Goal: Transaction & Acquisition: Book appointment/travel/reservation

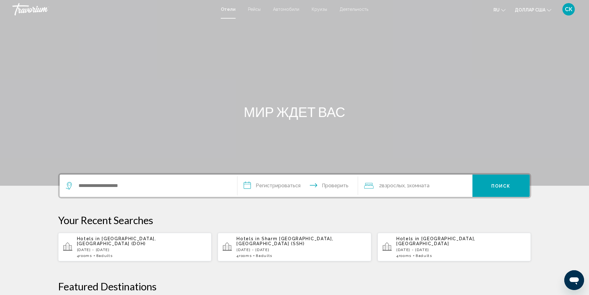
click at [320, 242] on div "Hotels in [GEOGRAPHIC_DATA], [GEOGRAPHIC_DATA] (SSH) [DATE] - [DATE] 4 Room roo…" at bounding box center [301, 247] width 130 height 22
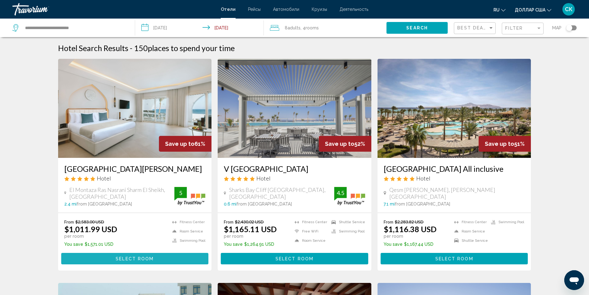
click at [143, 261] on span "Select Room" at bounding box center [135, 258] width 38 height 5
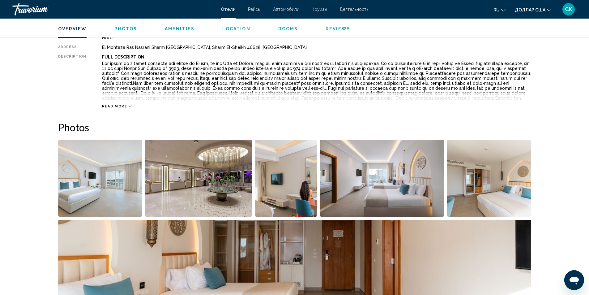
scroll to position [239, 0]
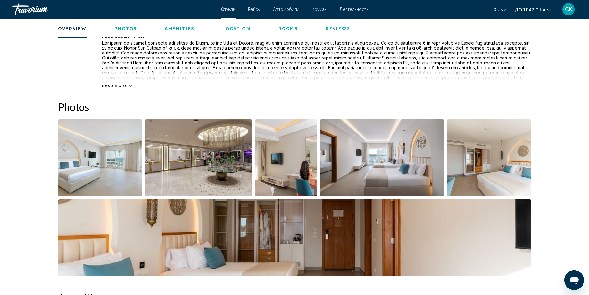
click at [109, 175] on img "Open full-screen image slider" at bounding box center [100, 157] width 84 height 77
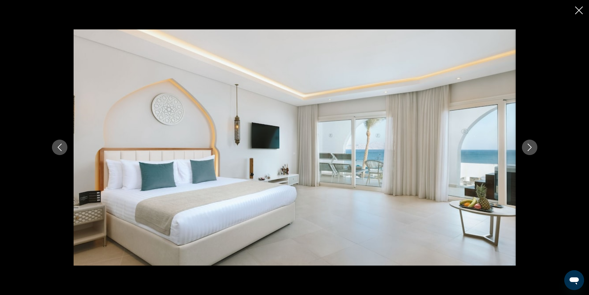
click at [529, 144] on icon "Next image" at bounding box center [529, 146] width 7 height 7
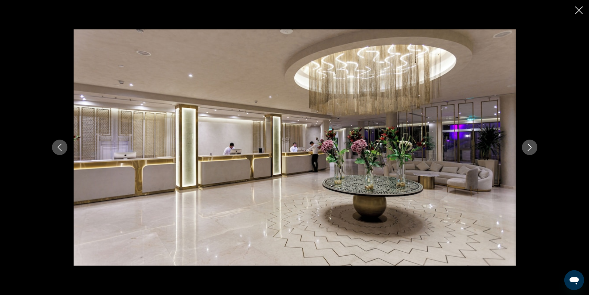
click at [529, 144] on icon "Next image" at bounding box center [529, 146] width 7 height 7
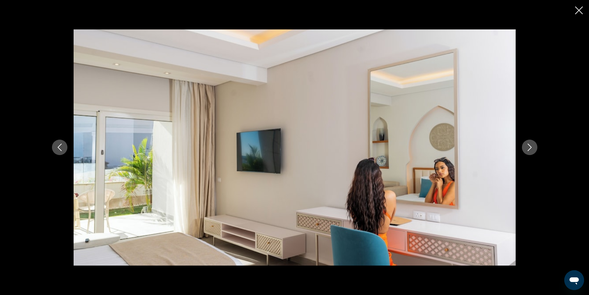
click at [529, 144] on icon "Next image" at bounding box center [529, 146] width 7 height 7
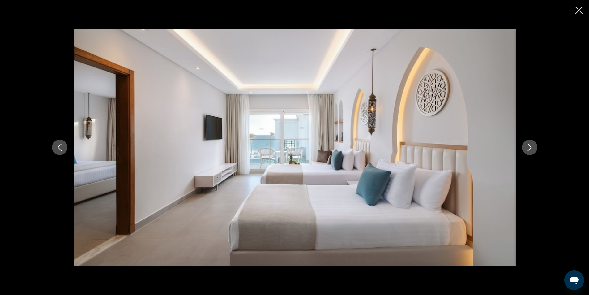
click at [529, 144] on icon "Next image" at bounding box center [529, 146] width 7 height 7
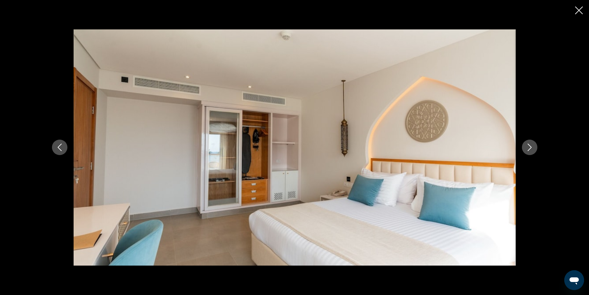
click at [529, 144] on icon "Next image" at bounding box center [529, 146] width 7 height 7
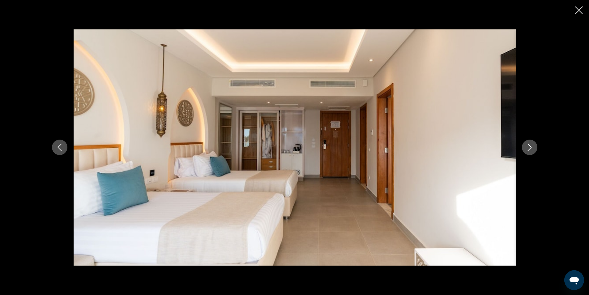
click at [529, 144] on icon "Next image" at bounding box center [529, 146] width 7 height 7
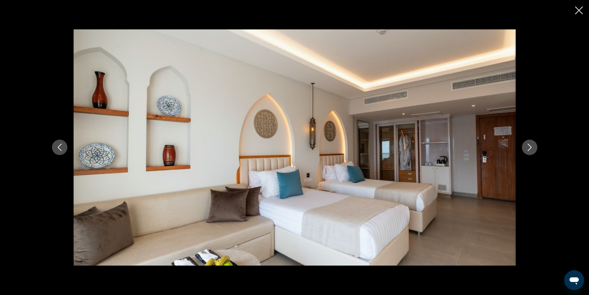
click at [529, 144] on icon "Next image" at bounding box center [529, 146] width 7 height 7
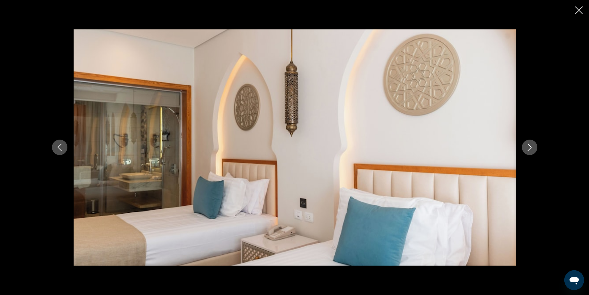
click at [529, 144] on icon "Next image" at bounding box center [529, 146] width 7 height 7
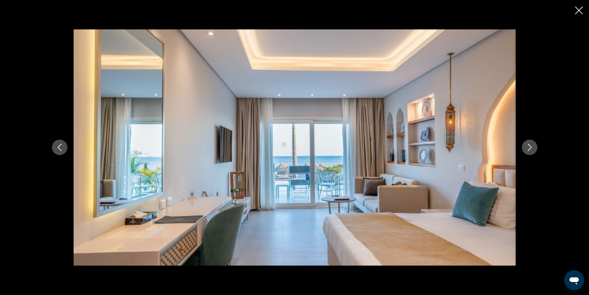
click at [529, 144] on icon "Next image" at bounding box center [529, 146] width 7 height 7
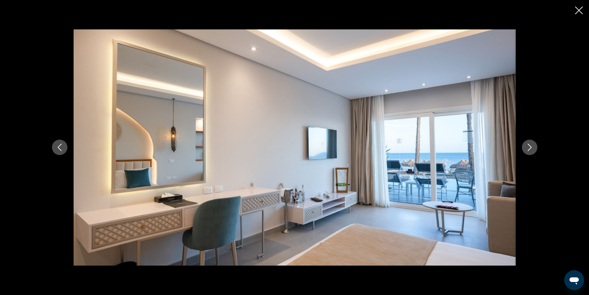
click at [529, 144] on icon "Next image" at bounding box center [529, 146] width 7 height 7
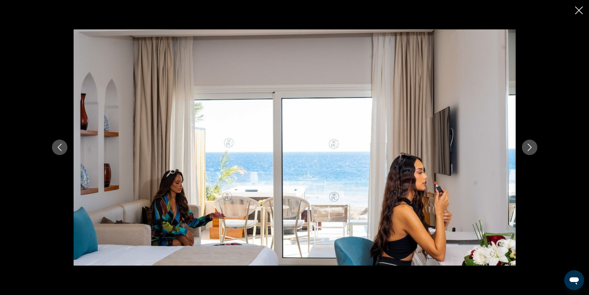
click at [529, 144] on icon "Next image" at bounding box center [529, 146] width 7 height 7
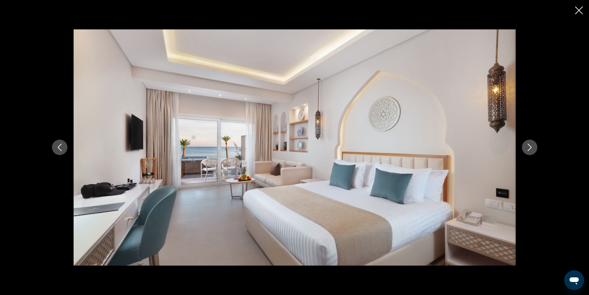
click at [529, 144] on icon "Next image" at bounding box center [529, 146] width 7 height 7
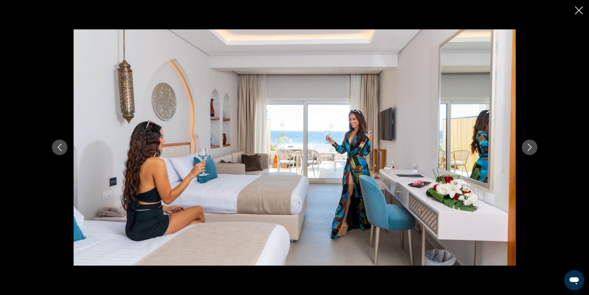
click at [528, 144] on icon "Next image" at bounding box center [529, 146] width 7 height 7
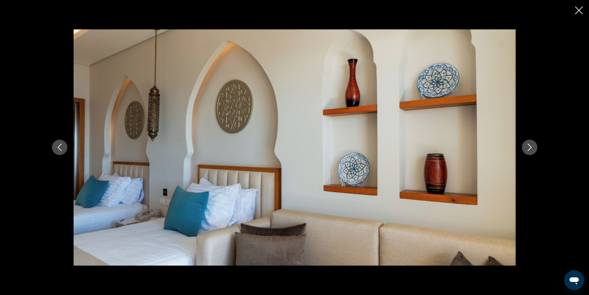
click at [528, 144] on icon "Next image" at bounding box center [529, 146] width 7 height 7
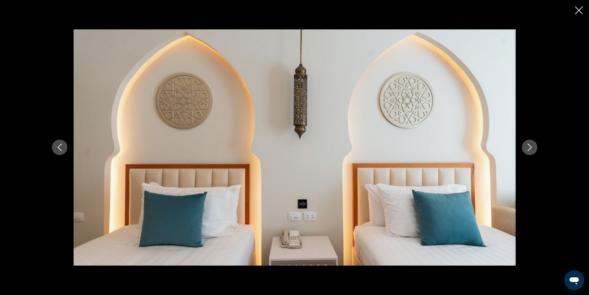
click at [528, 144] on icon "Next image" at bounding box center [529, 146] width 7 height 7
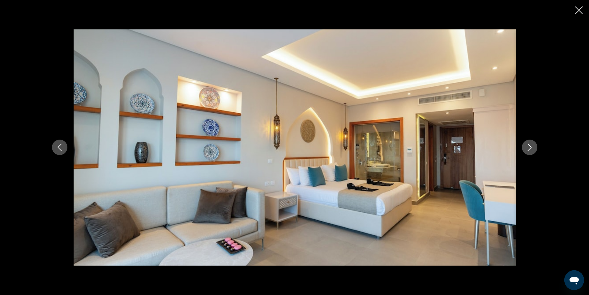
click at [528, 144] on icon "Next image" at bounding box center [529, 146] width 7 height 7
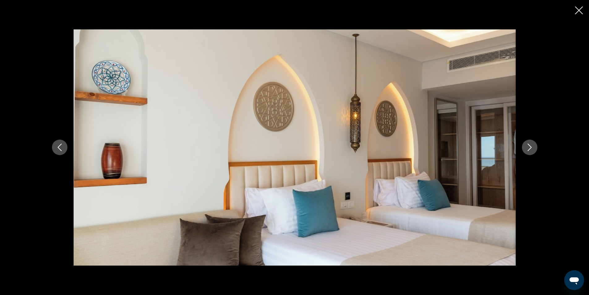
click at [528, 144] on icon "Next image" at bounding box center [529, 146] width 7 height 7
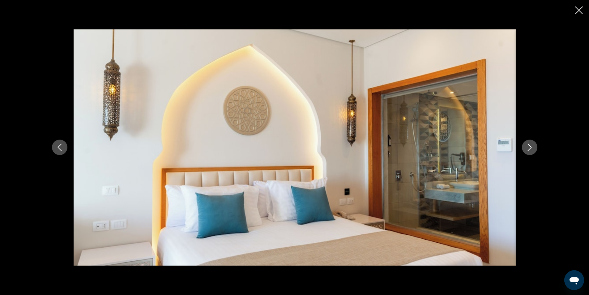
click at [528, 144] on icon "Next image" at bounding box center [529, 146] width 7 height 7
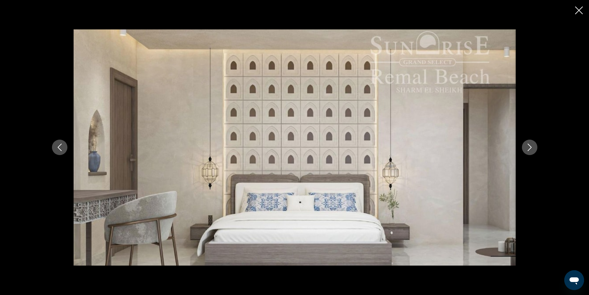
click at [528, 144] on icon "Next image" at bounding box center [529, 146] width 7 height 7
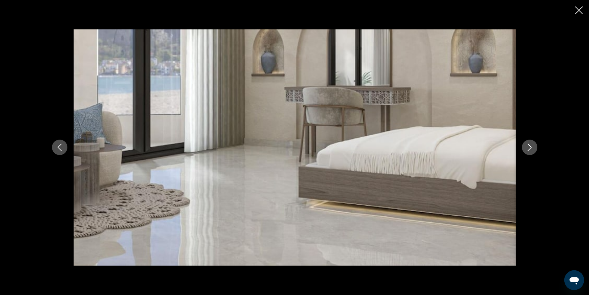
click at [528, 144] on icon "Next image" at bounding box center [529, 146] width 7 height 7
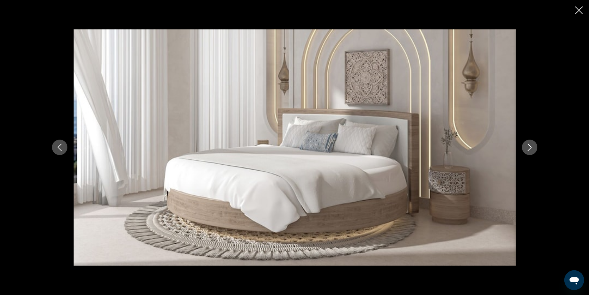
click at [528, 144] on icon "Next image" at bounding box center [529, 146] width 7 height 7
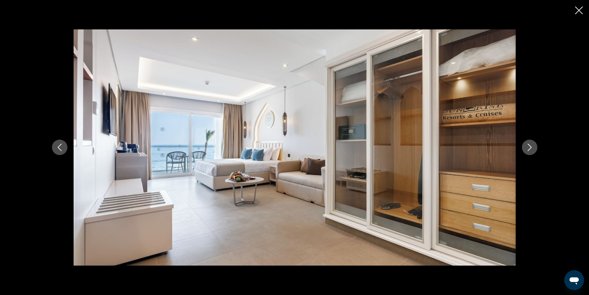
click at [528, 144] on icon "Next image" at bounding box center [529, 146] width 7 height 7
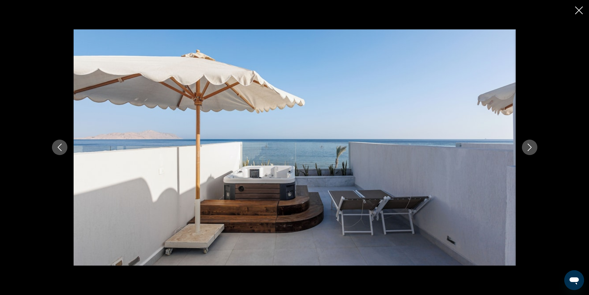
click at [528, 144] on icon "Next image" at bounding box center [529, 146] width 7 height 7
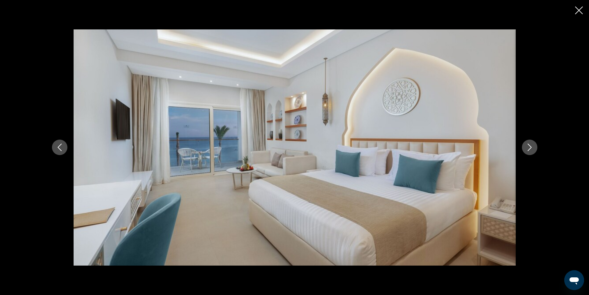
click at [528, 144] on icon "Next image" at bounding box center [529, 146] width 7 height 7
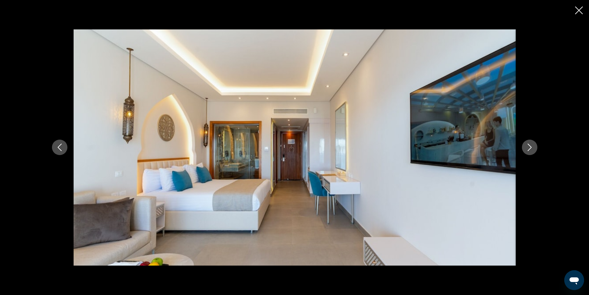
click at [528, 144] on icon "Next image" at bounding box center [529, 146] width 7 height 7
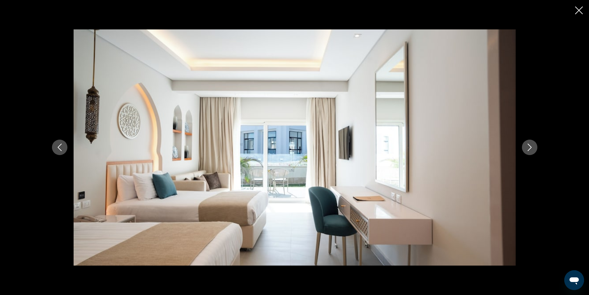
click at [528, 144] on icon "Next image" at bounding box center [529, 146] width 7 height 7
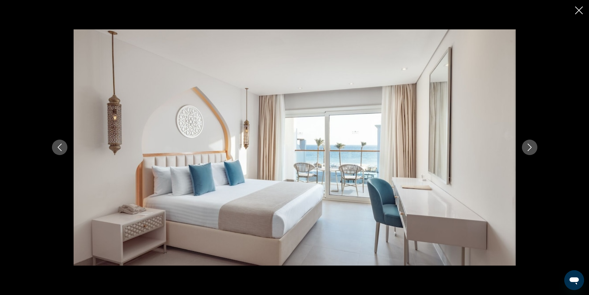
click at [528, 144] on icon "Next image" at bounding box center [529, 146] width 7 height 7
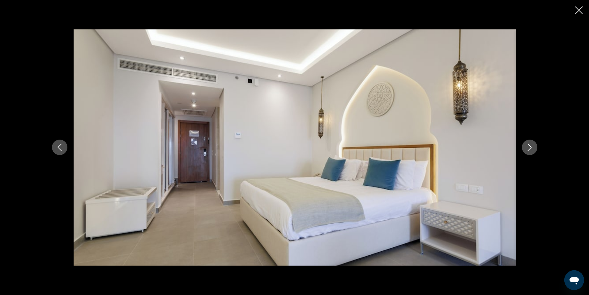
click at [528, 144] on icon "Next image" at bounding box center [529, 146] width 7 height 7
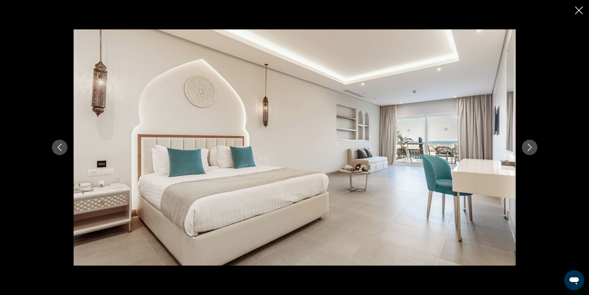
click at [528, 144] on icon "Next image" at bounding box center [529, 146] width 7 height 7
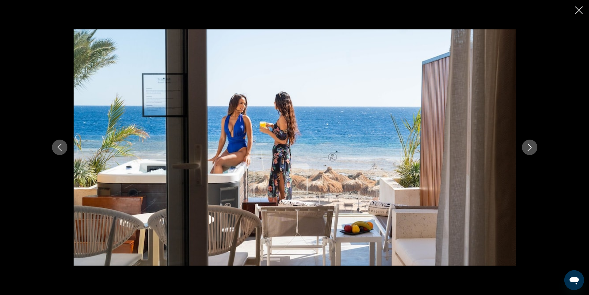
click at [528, 144] on icon "Next image" at bounding box center [529, 146] width 7 height 7
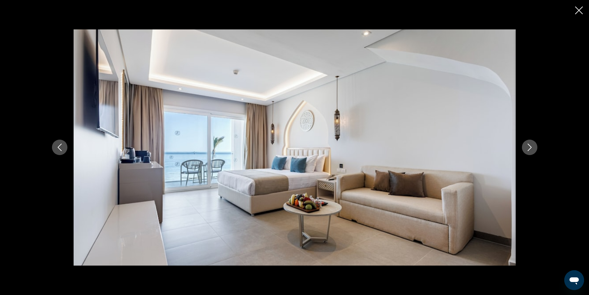
click at [528, 144] on icon "Next image" at bounding box center [529, 146] width 7 height 7
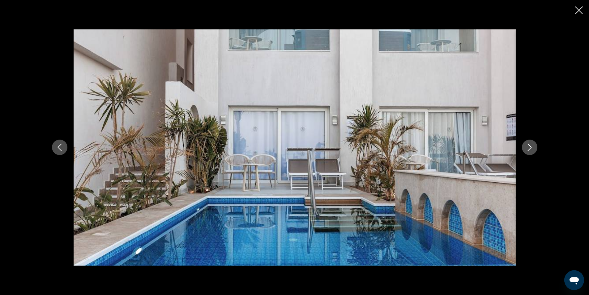
click at [528, 144] on icon "Next image" at bounding box center [529, 146] width 7 height 7
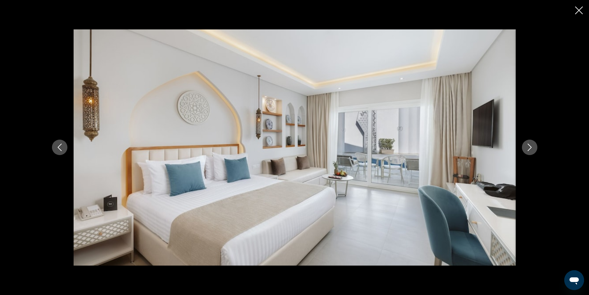
click at [528, 144] on icon "Next image" at bounding box center [529, 146] width 7 height 7
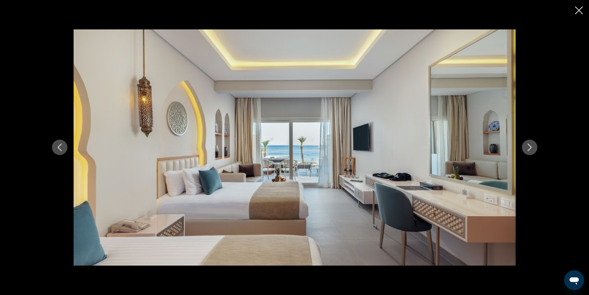
click at [528, 144] on icon "Next image" at bounding box center [529, 146] width 7 height 7
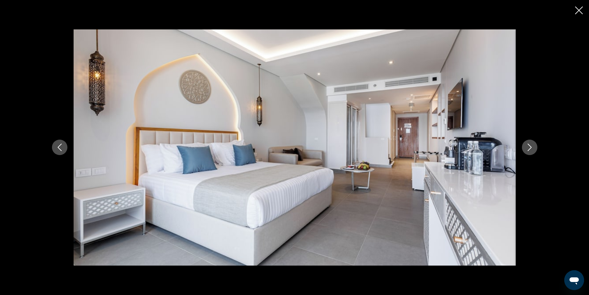
click at [528, 144] on icon "Next image" at bounding box center [529, 146] width 7 height 7
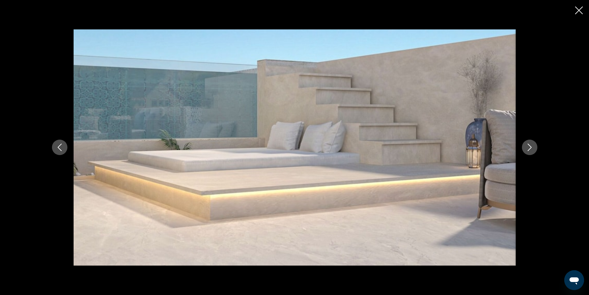
click at [528, 144] on icon "Next image" at bounding box center [529, 146] width 7 height 7
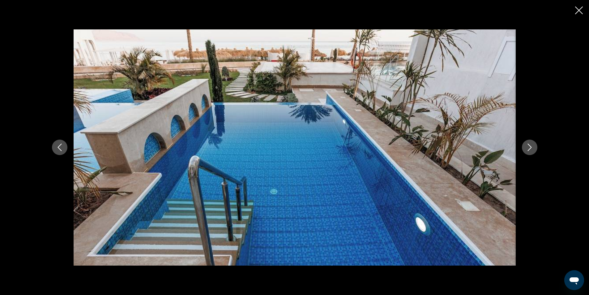
click at [528, 144] on icon "Next image" at bounding box center [529, 146] width 7 height 7
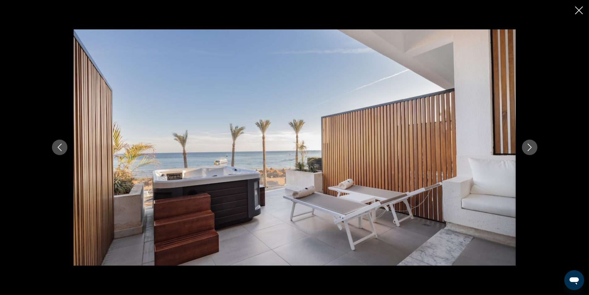
click at [528, 144] on icon "Next image" at bounding box center [529, 146] width 7 height 7
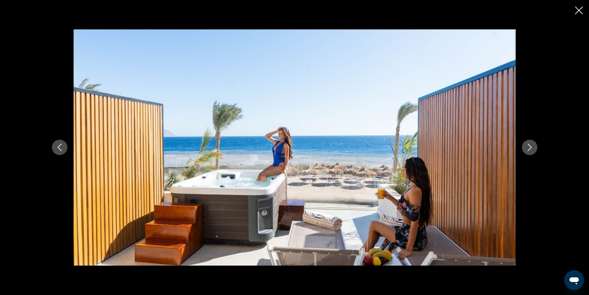
click at [528, 144] on icon "Next image" at bounding box center [529, 146] width 7 height 7
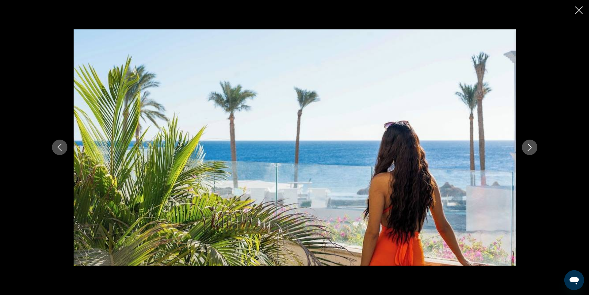
click at [528, 144] on icon "Next image" at bounding box center [529, 146] width 7 height 7
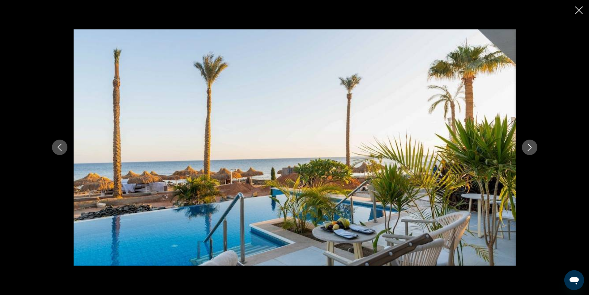
click at [528, 144] on icon "Next image" at bounding box center [529, 146] width 7 height 7
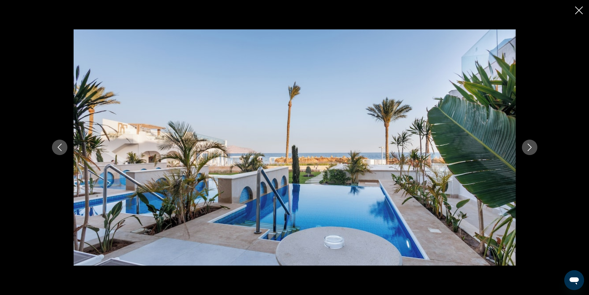
click at [528, 144] on icon "Next image" at bounding box center [529, 146] width 7 height 7
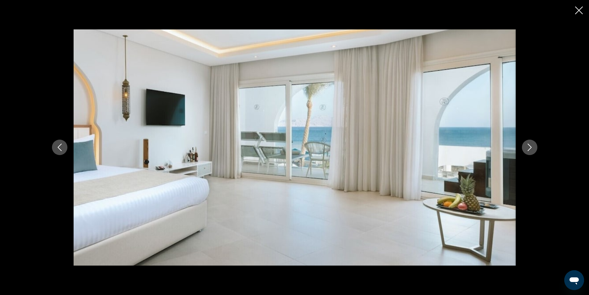
click at [528, 144] on icon "Next image" at bounding box center [529, 146] width 7 height 7
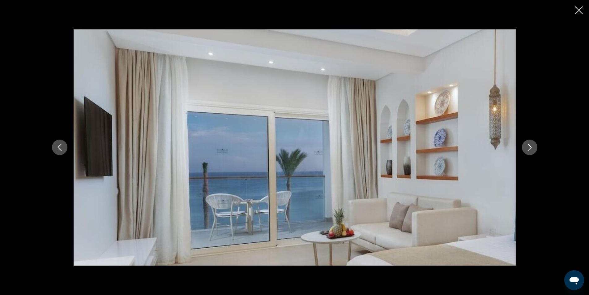
click at [528, 144] on icon "Next image" at bounding box center [529, 147] width 4 height 7
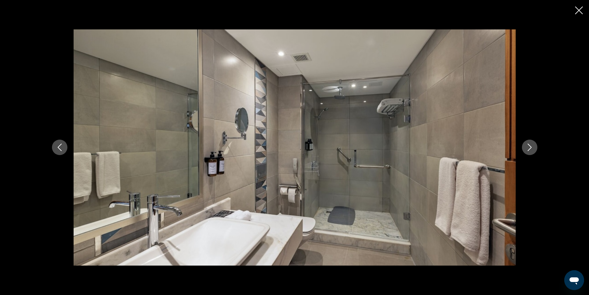
click at [526, 145] on icon "Next image" at bounding box center [529, 146] width 7 height 7
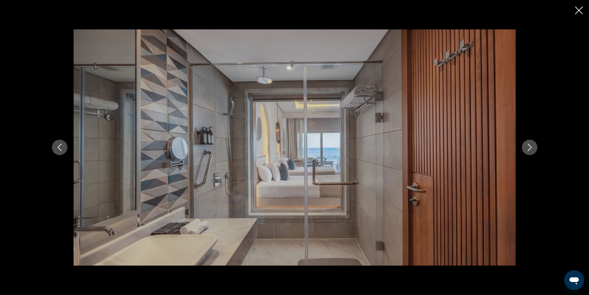
click at [526, 145] on icon "Next image" at bounding box center [529, 146] width 7 height 7
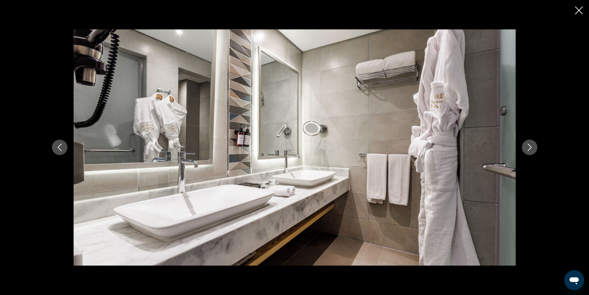
click at [526, 145] on icon "Next image" at bounding box center [529, 146] width 7 height 7
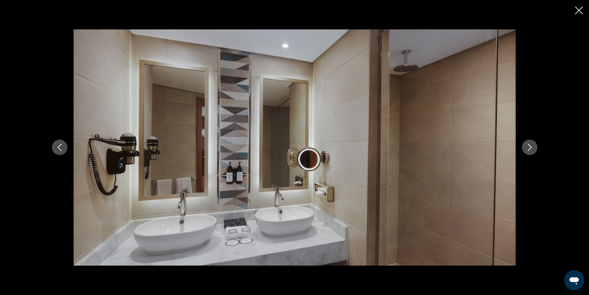
click at [526, 145] on icon "Next image" at bounding box center [529, 146] width 7 height 7
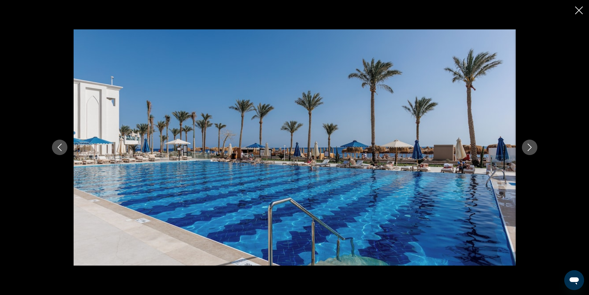
click at [526, 145] on icon "Next image" at bounding box center [529, 146] width 7 height 7
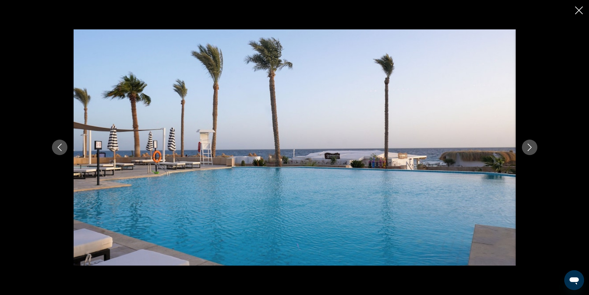
click at [526, 145] on icon "Next image" at bounding box center [529, 146] width 7 height 7
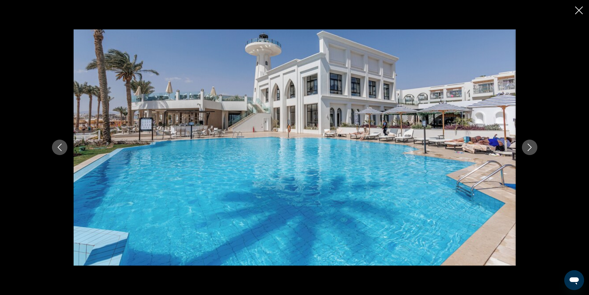
click at [526, 145] on icon "Next image" at bounding box center [529, 146] width 7 height 7
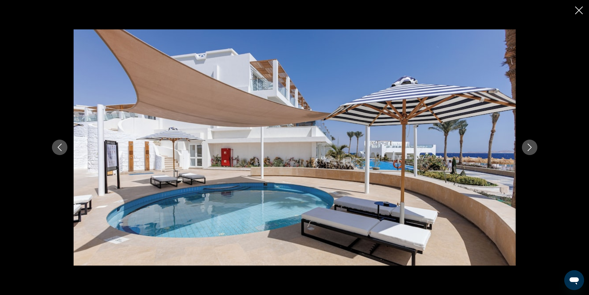
click at [526, 145] on icon "Next image" at bounding box center [529, 146] width 7 height 7
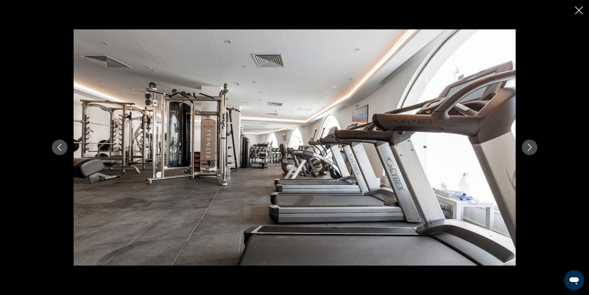
click at [526, 145] on icon "Next image" at bounding box center [529, 146] width 7 height 7
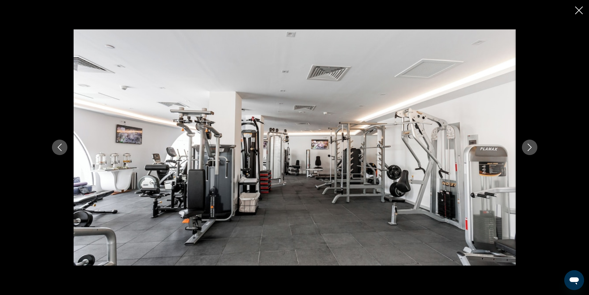
click at [526, 145] on icon "Next image" at bounding box center [529, 146] width 7 height 7
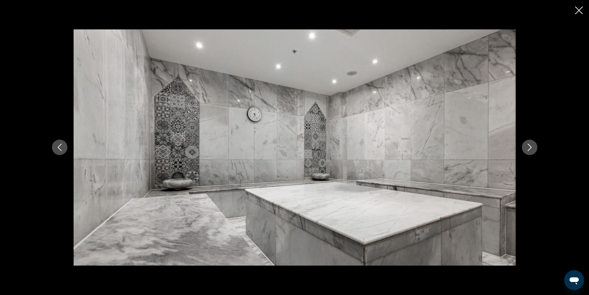
click at [526, 146] on icon "Next image" at bounding box center [529, 146] width 7 height 7
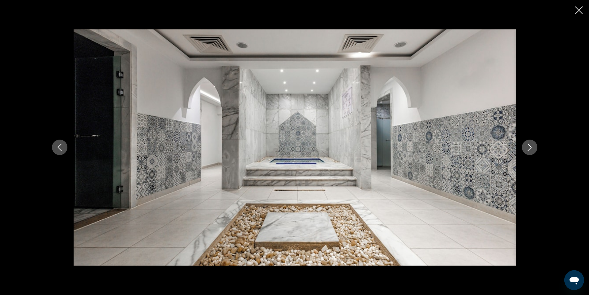
click at [526, 146] on icon "Next image" at bounding box center [529, 146] width 7 height 7
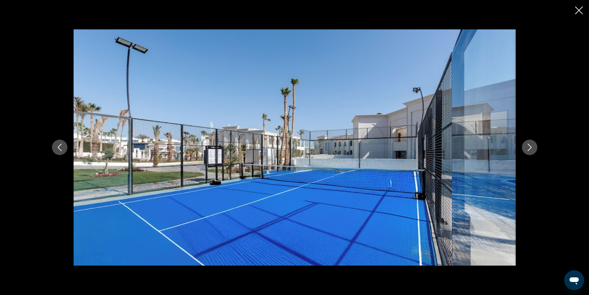
click at [526, 146] on icon "Next image" at bounding box center [529, 146] width 7 height 7
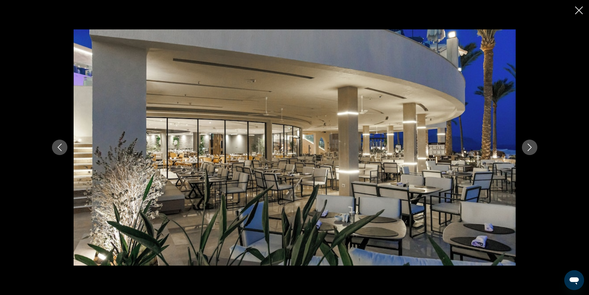
click at [526, 146] on icon "Next image" at bounding box center [529, 146] width 7 height 7
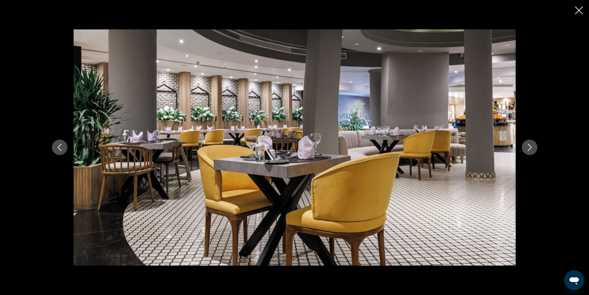
click at [526, 146] on icon "Next image" at bounding box center [529, 146] width 7 height 7
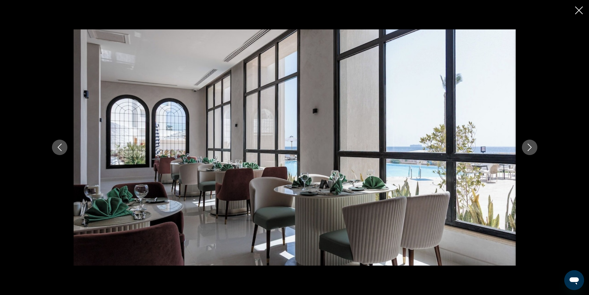
click at [526, 146] on icon "Next image" at bounding box center [529, 146] width 7 height 7
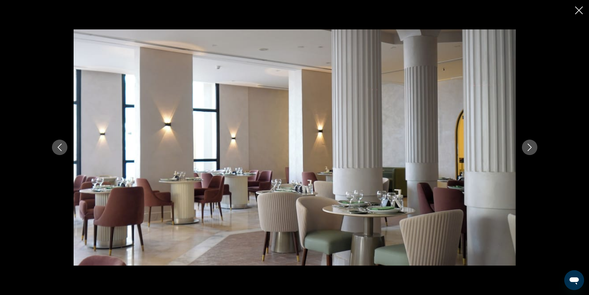
click at [526, 146] on icon "Next image" at bounding box center [529, 146] width 7 height 7
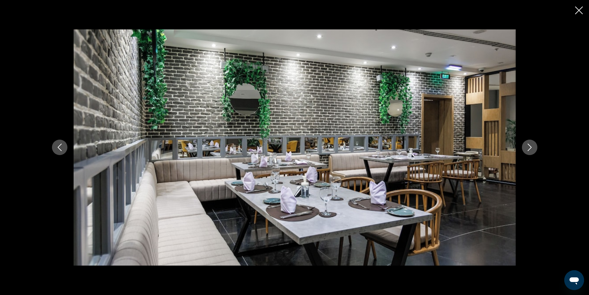
click at [526, 146] on icon "Next image" at bounding box center [529, 146] width 7 height 7
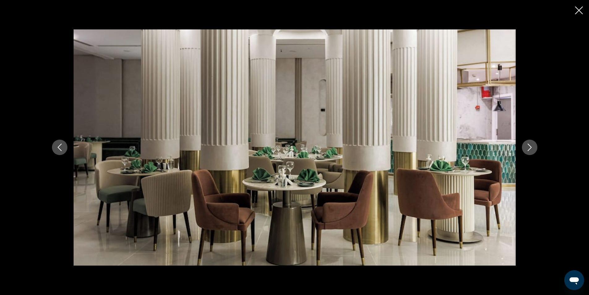
click at [526, 146] on icon "Next image" at bounding box center [529, 146] width 7 height 7
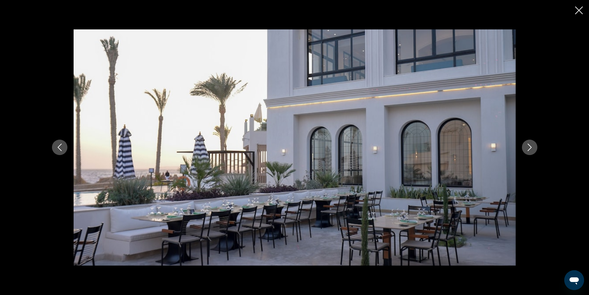
click at [526, 146] on icon "Next image" at bounding box center [529, 146] width 7 height 7
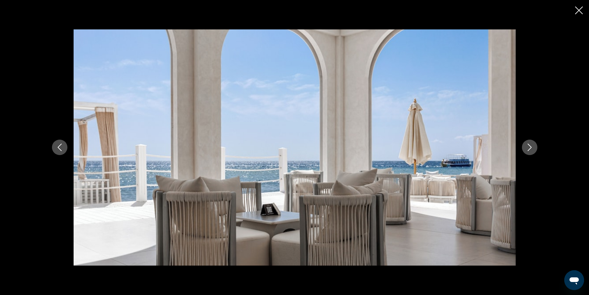
click at [526, 146] on icon "Next image" at bounding box center [529, 146] width 7 height 7
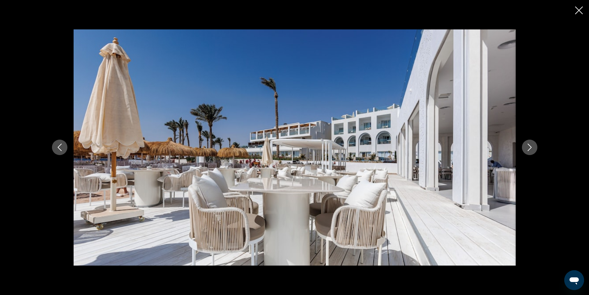
click at [526, 146] on icon "Next image" at bounding box center [529, 146] width 7 height 7
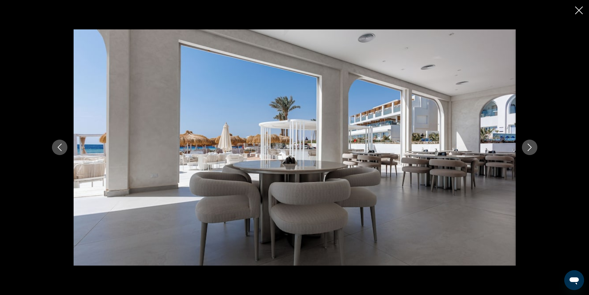
click at [526, 146] on icon "Next image" at bounding box center [529, 146] width 7 height 7
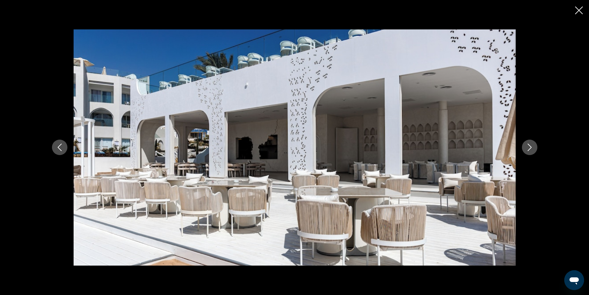
click at [526, 146] on icon "Next image" at bounding box center [529, 146] width 7 height 7
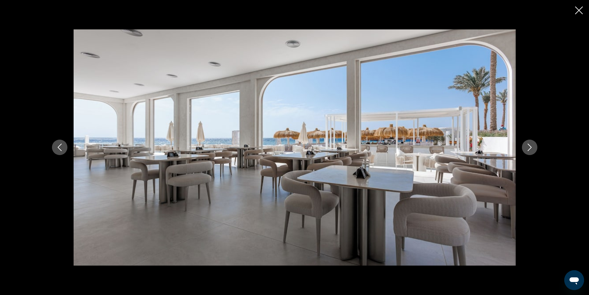
click at [526, 146] on icon "Next image" at bounding box center [529, 146] width 7 height 7
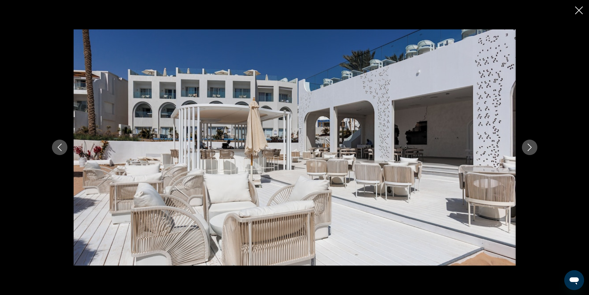
click at [526, 146] on icon "Next image" at bounding box center [529, 146] width 7 height 7
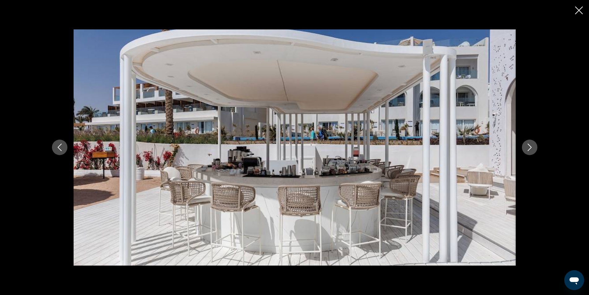
click at [526, 146] on icon "Next image" at bounding box center [529, 146] width 7 height 7
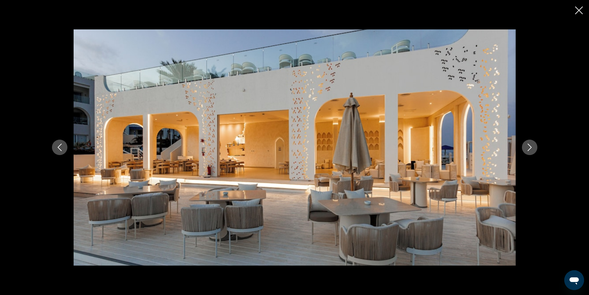
click at [526, 146] on icon "Next image" at bounding box center [529, 146] width 7 height 7
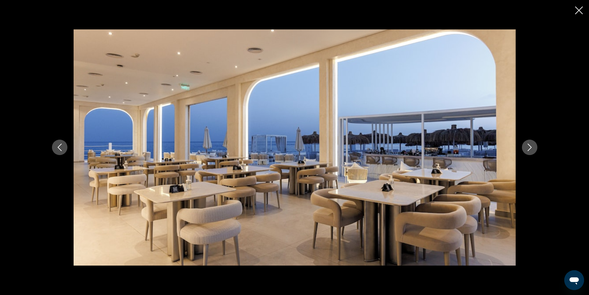
click at [526, 146] on icon "Next image" at bounding box center [529, 146] width 7 height 7
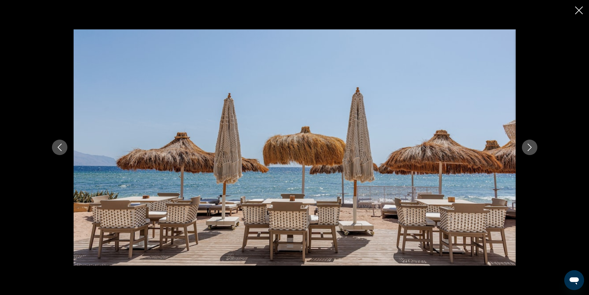
click at [526, 146] on icon "Next image" at bounding box center [529, 146] width 7 height 7
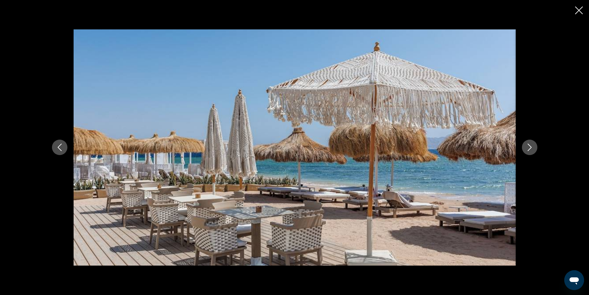
click at [526, 146] on icon "Next image" at bounding box center [529, 146] width 7 height 7
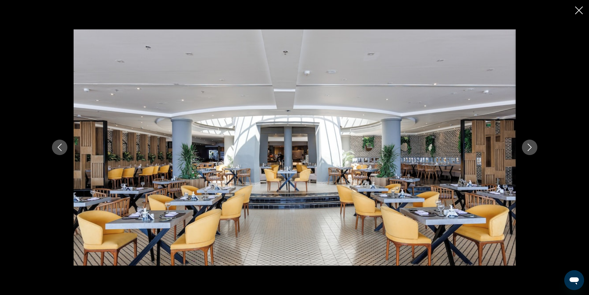
click at [526, 146] on icon "Next image" at bounding box center [529, 146] width 7 height 7
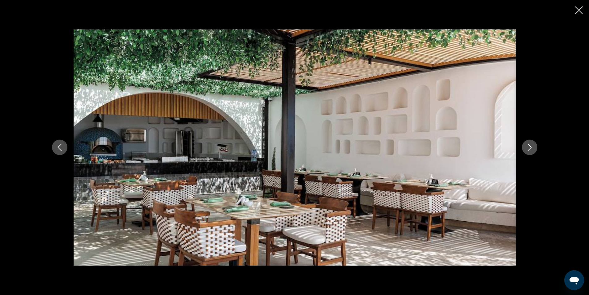
click at [526, 146] on icon "Next image" at bounding box center [529, 146] width 7 height 7
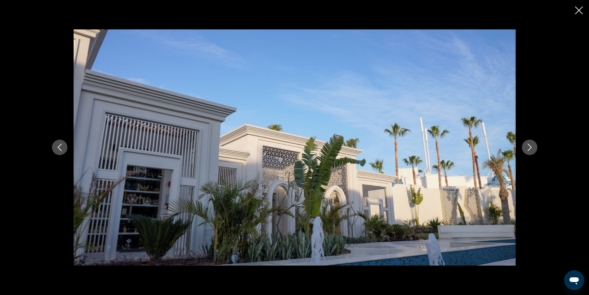
click at [526, 146] on icon "Next image" at bounding box center [529, 146] width 7 height 7
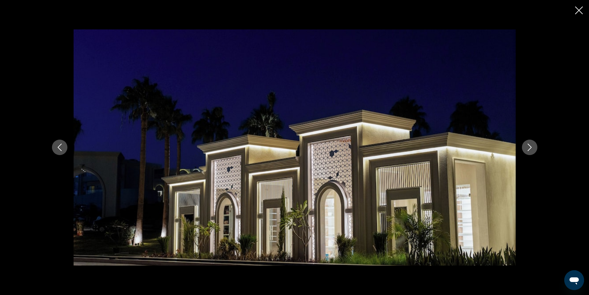
click at [526, 146] on icon "Next image" at bounding box center [529, 146] width 7 height 7
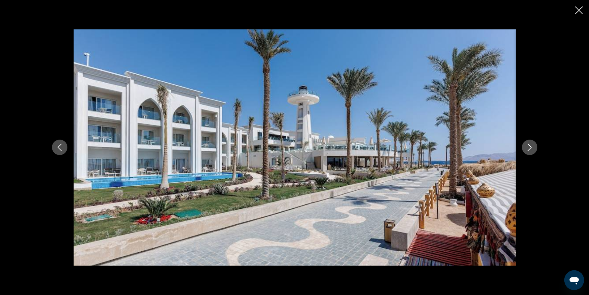
click at [526, 146] on icon "Next image" at bounding box center [529, 146] width 7 height 7
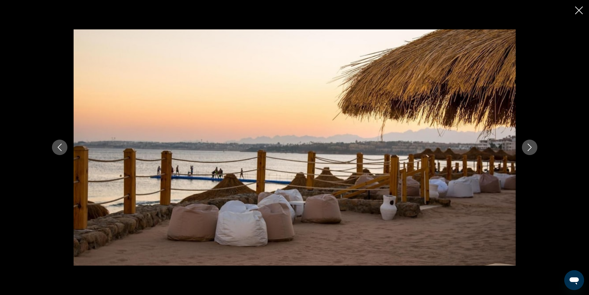
click at [526, 146] on icon "Next image" at bounding box center [529, 146] width 7 height 7
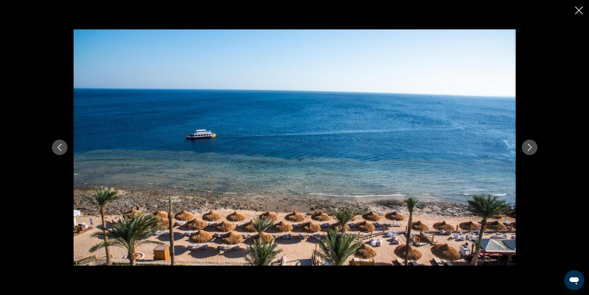
click at [526, 146] on icon "Next image" at bounding box center [529, 146] width 7 height 7
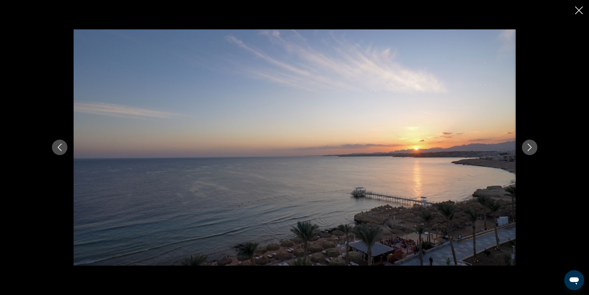
click at [526, 146] on icon "Next image" at bounding box center [529, 146] width 7 height 7
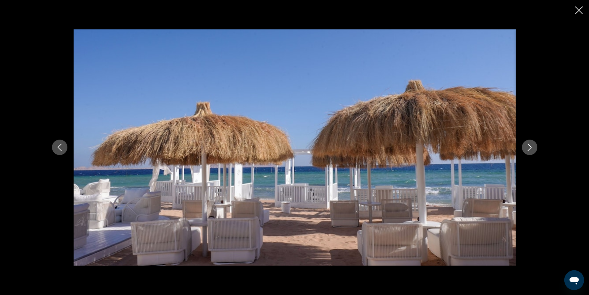
click at [526, 146] on icon "Next image" at bounding box center [529, 146] width 7 height 7
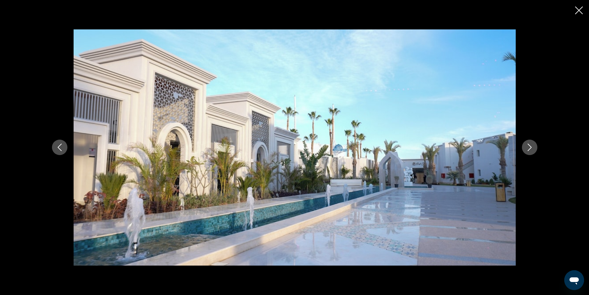
click at [526, 146] on icon "Next image" at bounding box center [529, 146] width 7 height 7
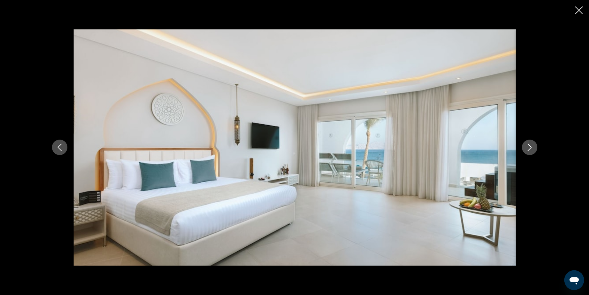
click at [581, 11] on icon "Close slideshow" at bounding box center [579, 10] width 8 height 8
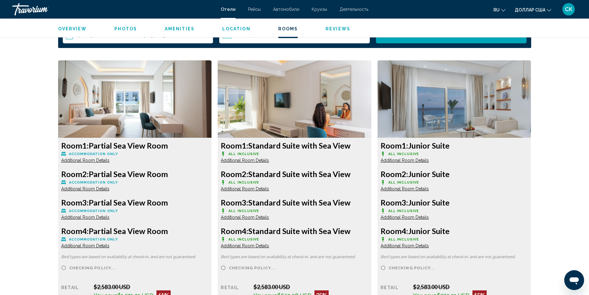
scroll to position [822, 0]
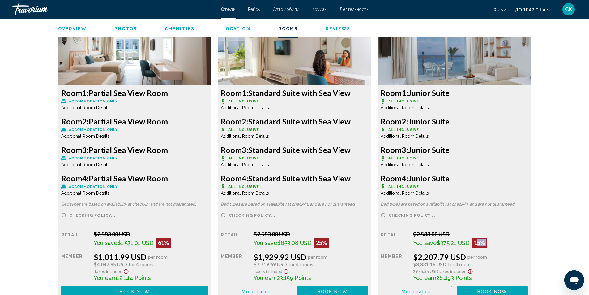
scroll to position [872, 0]
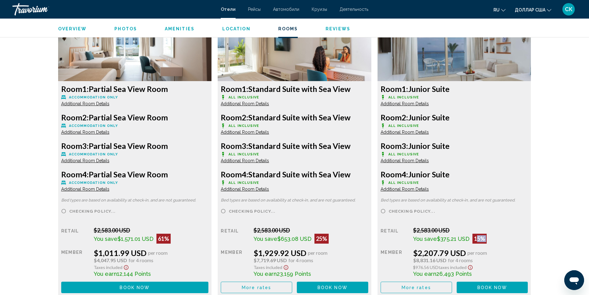
drag, startPoint x: 91, startPoint y: 117, endPoint x: 177, endPoint y: 117, distance: 86.9
click at [177, 117] on h3 "Room 2: Partial Sea View Room" at bounding box center [134, 117] width 147 height 9
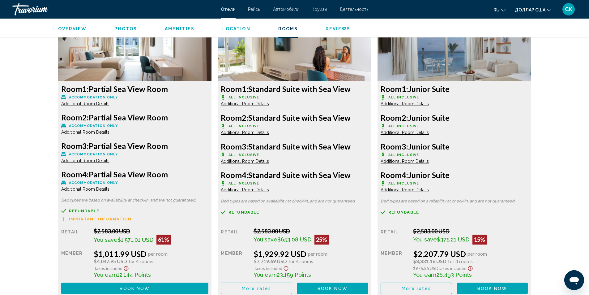
click at [199, 142] on h3 "Room 3: Partial Sea View Room" at bounding box center [134, 145] width 147 height 9
drag, startPoint x: 250, startPoint y: 145, endPoint x: 359, endPoint y: 147, distance: 109.1
click at [209, 147] on h3 "Room 3: Standard Suite with Sea View" at bounding box center [134, 145] width 147 height 9
click at [209, 172] on h3 "Room 4: Junior Suite" at bounding box center [134, 173] width 147 height 9
drag, startPoint x: 413, startPoint y: 145, endPoint x: 453, endPoint y: 145, distance: 40.5
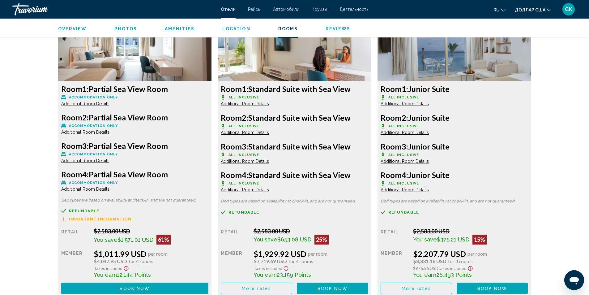
click at [209, 145] on h3 "Room 3: Junior Suite" at bounding box center [134, 145] width 147 height 9
click at [212, 167] on div "Room 1: Junior Suite All Inclusive Additional Room Details Room 2: Junior Suite…" at bounding box center [135, 189] width 154 height 216
click at [275, 290] on button "More rates" at bounding box center [256, 287] width 71 height 11
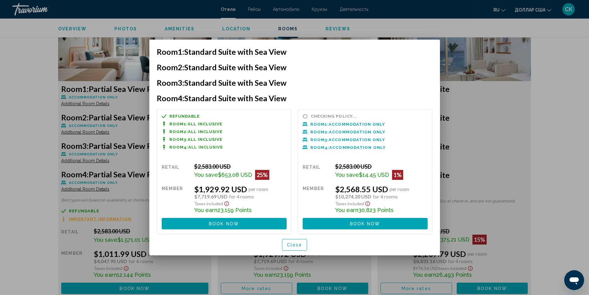
scroll to position [0, 0]
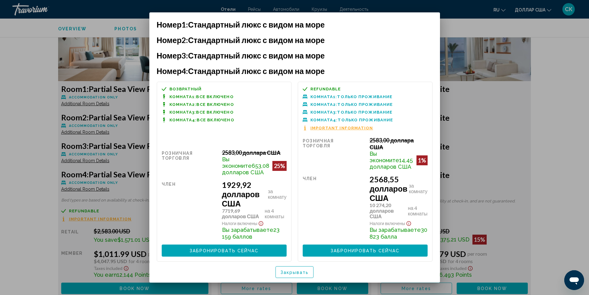
click at [290, 273] on font "Закрывать" at bounding box center [294, 272] width 28 height 5
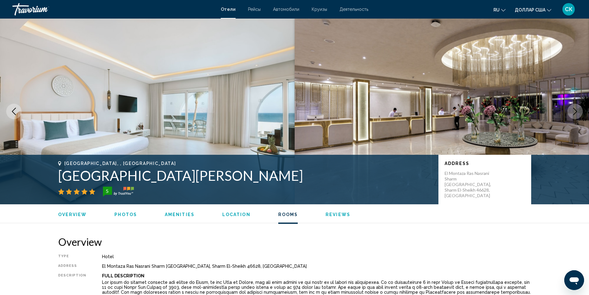
scroll to position [872, 0]
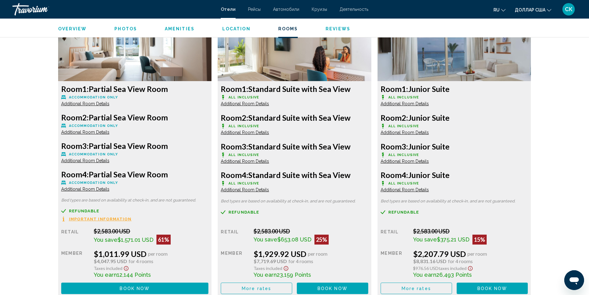
click at [174, 286] on button "Book now No longer available" at bounding box center [134, 287] width 147 height 11
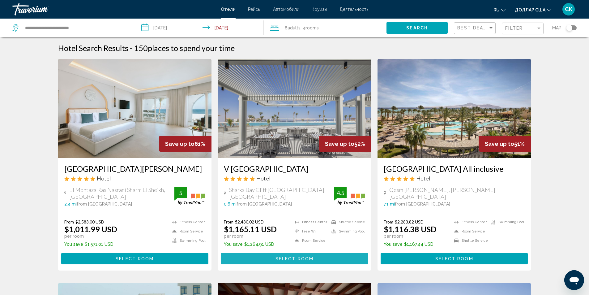
click at [256, 261] on button "Select Room" at bounding box center [294, 258] width 147 height 11
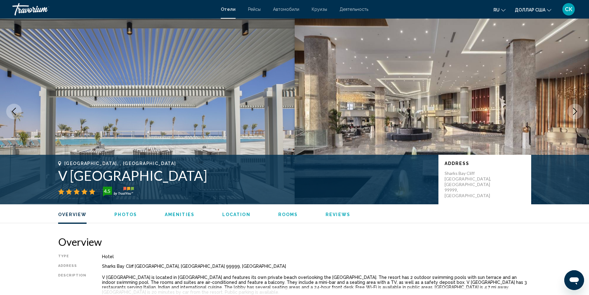
scroll to position [237, 0]
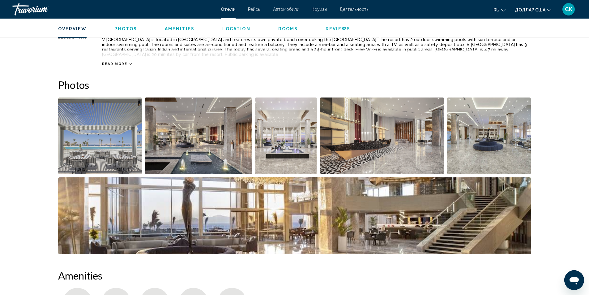
click at [115, 140] on img "Open full-screen image slider" at bounding box center [100, 135] width 84 height 77
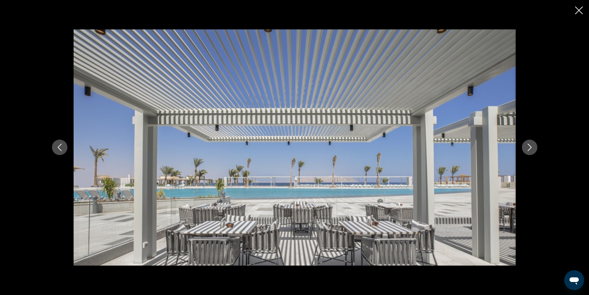
click at [531, 147] on icon "Next image" at bounding box center [529, 147] width 4 height 7
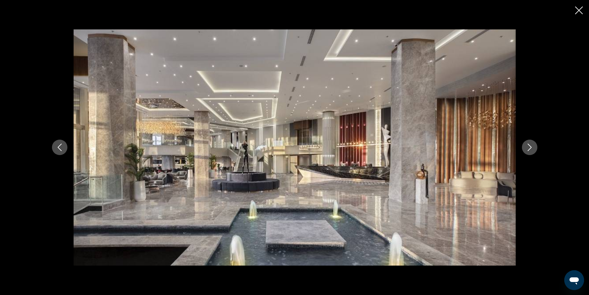
click at [530, 147] on icon "Next image" at bounding box center [529, 146] width 7 height 7
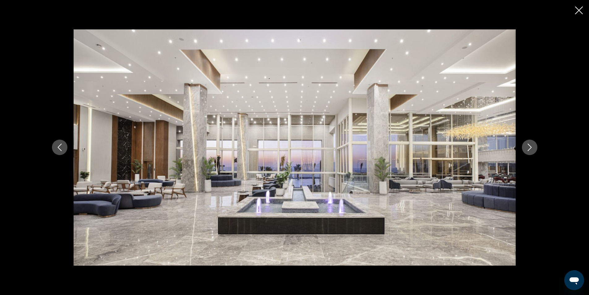
click at [530, 147] on icon "Next image" at bounding box center [529, 146] width 7 height 7
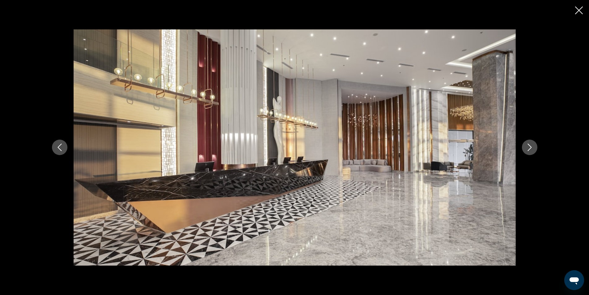
click at [530, 147] on icon "Next image" at bounding box center [529, 146] width 7 height 7
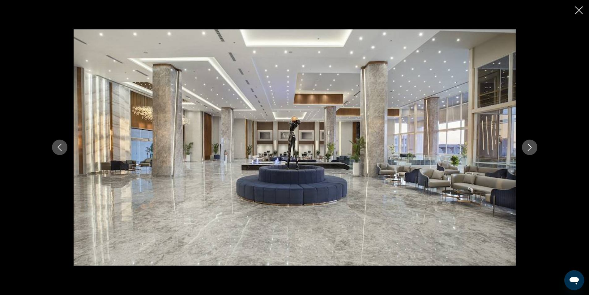
click at [530, 147] on icon "Next image" at bounding box center [529, 146] width 7 height 7
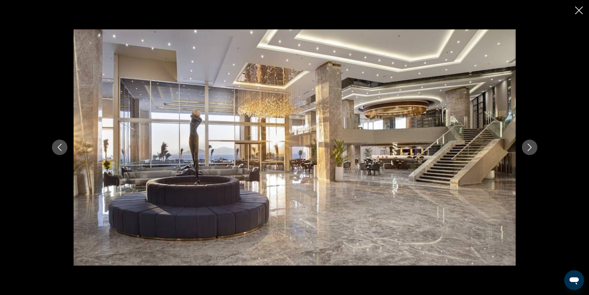
click at [530, 147] on icon "Next image" at bounding box center [529, 146] width 7 height 7
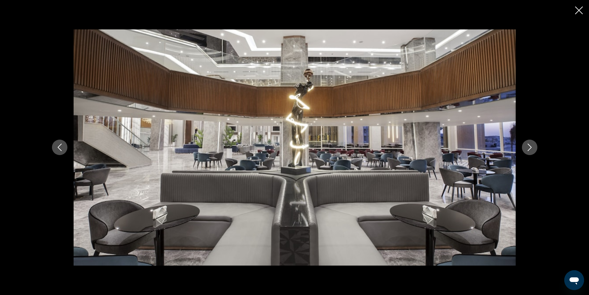
click at [530, 148] on icon "Next image" at bounding box center [529, 146] width 7 height 7
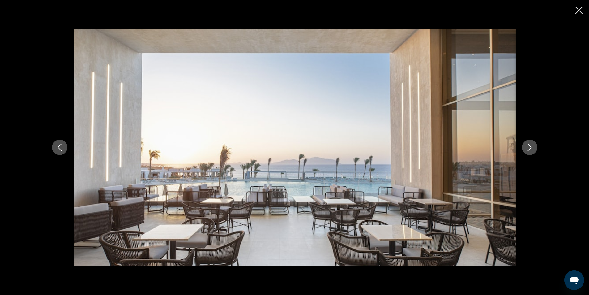
click at [530, 148] on icon "Next image" at bounding box center [529, 146] width 7 height 7
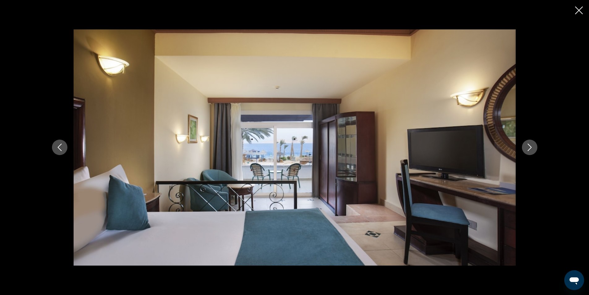
click at [530, 148] on icon "Next image" at bounding box center [529, 146] width 7 height 7
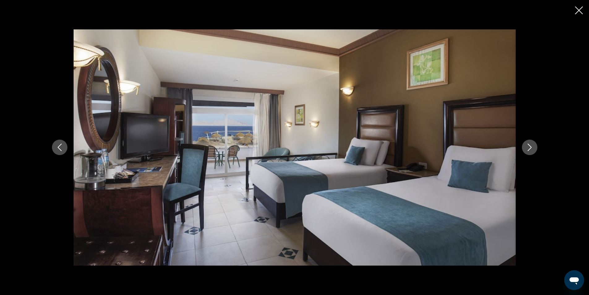
click at [530, 148] on icon "Next image" at bounding box center [529, 146] width 7 height 7
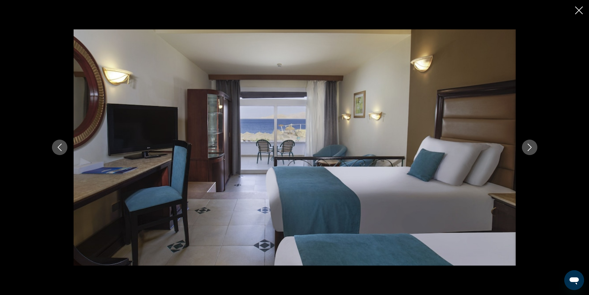
click at [530, 148] on icon "Next image" at bounding box center [529, 146] width 7 height 7
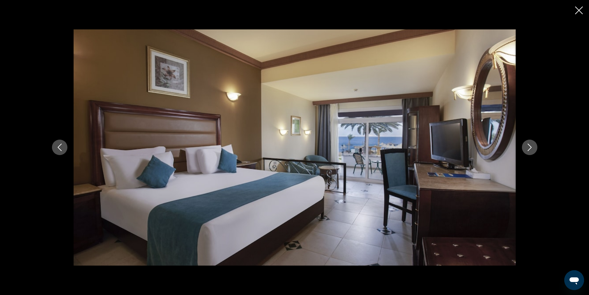
click at [530, 148] on icon "Next image" at bounding box center [529, 146] width 7 height 7
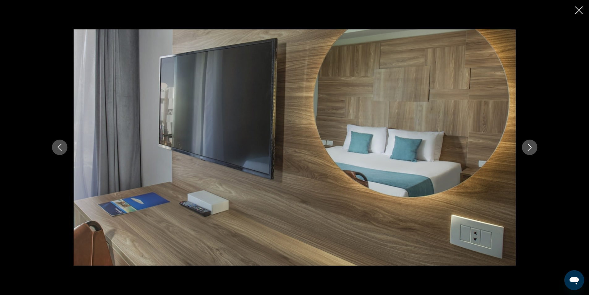
click at [530, 148] on icon "Next image" at bounding box center [529, 146] width 7 height 7
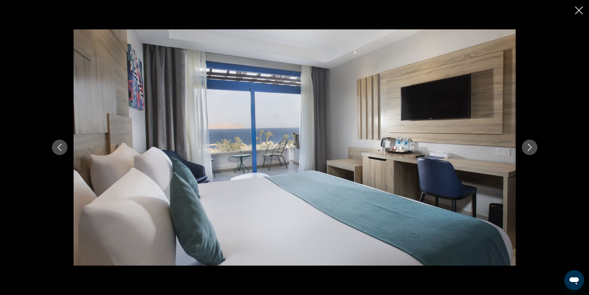
click at [530, 148] on icon "Next image" at bounding box center [529, 146] width 7 height 7
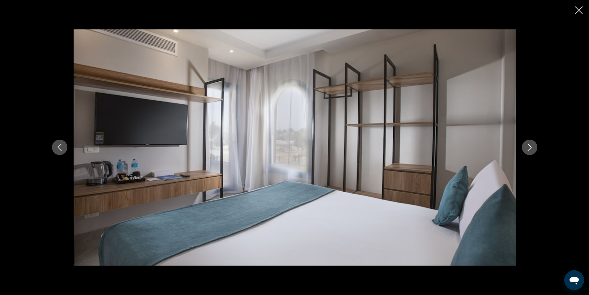
click at [530, 148] on icon "Next image" at bounding box center [529, 146] width 7 height 7
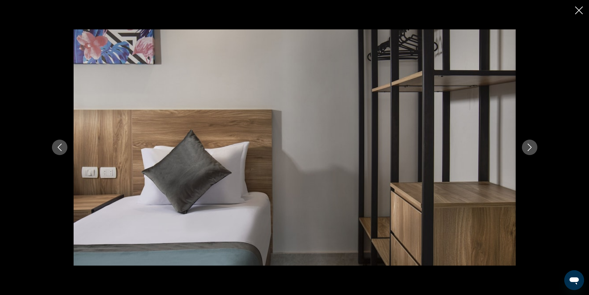
click at [530, 148] on icon "Next image" at bounding box center [529, 146] width 7 height 7
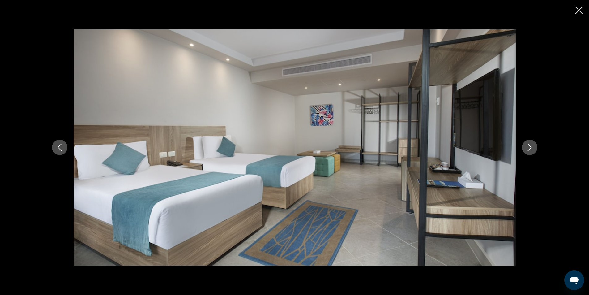
click at [530, 148] on icon "Next image" at bounding box center [529, 146] width 7 height 7
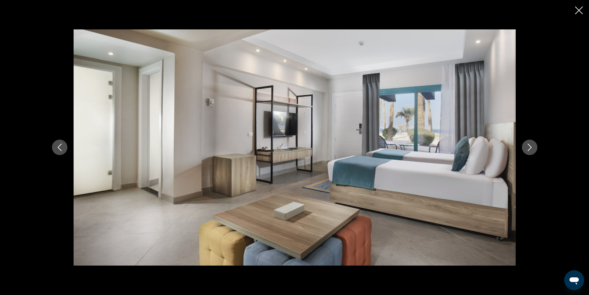
click at [530, 148] on icon "Next image" at bounding box center [529, 146] width 7 height 7
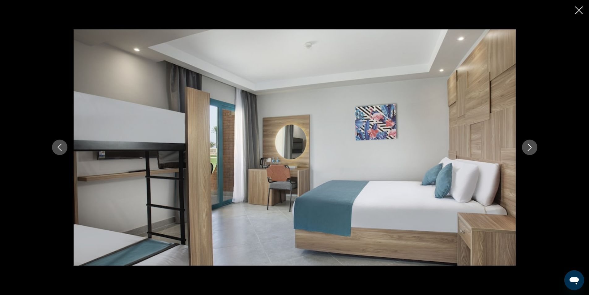
click at [533, 148] on button "Next image" at bounding box center [529, 146] width 15 height 15
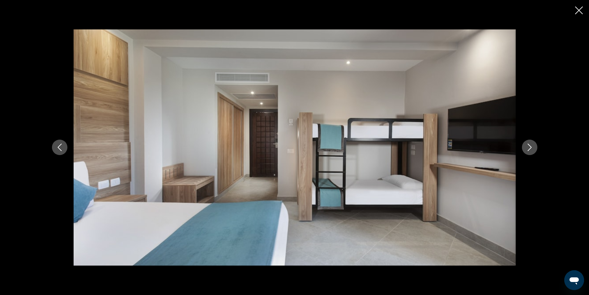
click at [575, 11] on div "Основное содержание" at bounding box center [294, 147] width 589 height 295
click at [584, 8] on div "Основное содержание" at bounding box center [294, 147] width 589 height 295
click at [580, 8] on icon "Close slideshow" at bounding box center [579, 10] width 8 height 8
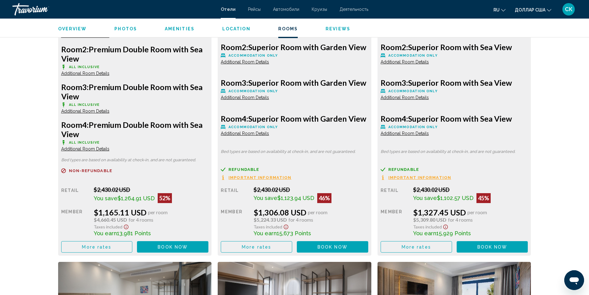
scroll to position [942, 0]
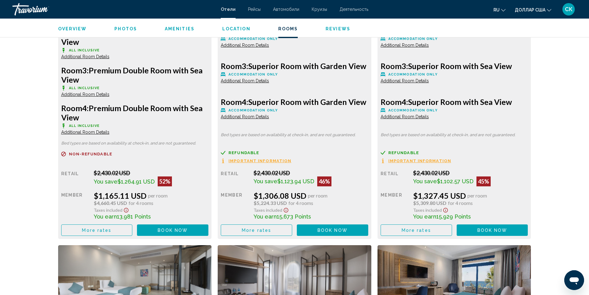
click at [117, 228] on button "More rates" at bounding box center [96, 229] width 71 height 11
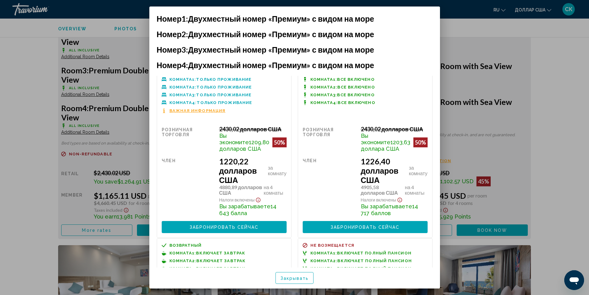
scroll to position [223, 0]
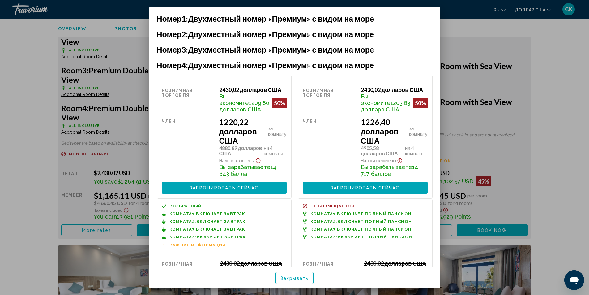
click at [128, 166] on div at bounding box center [294, 147] width 589 height 295
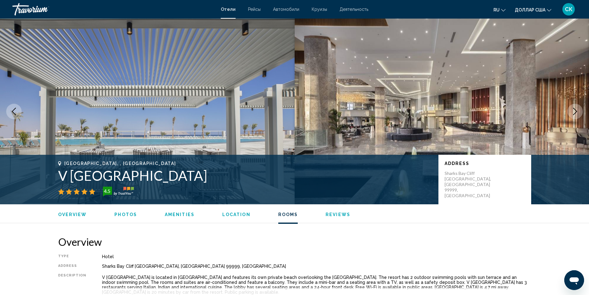
scroll to position [942, 0]
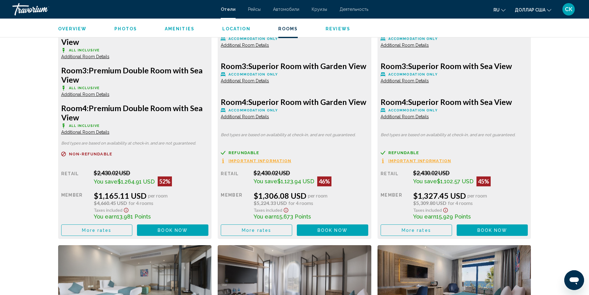
drag, startPoint x: 91, startPoint y: 108, endPoint x: 165, endPoint y: 118, distance: 74.9
click at [165, 118] on h3 "Room 4: Premium Double Room with Sea View" at bounding box center [134, 112] width 147 height 19
click at [188, 169] on div "$2,430.02 USD" at bounding box center [151, 172] width 115 height 7
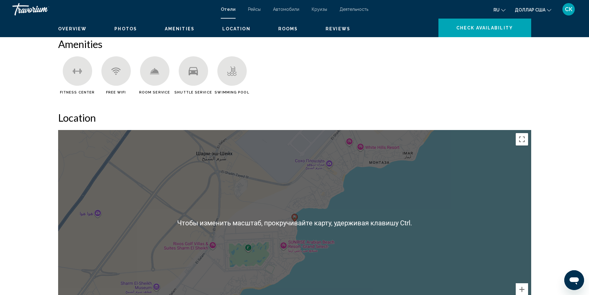
scroll to position [0, 0]
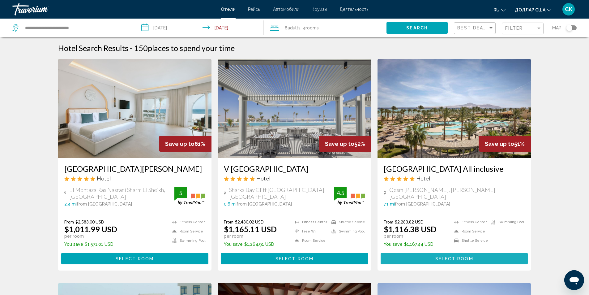
click at [423, 262] on button "Select Room" at bounding box center [453, 258] width 147 height 11
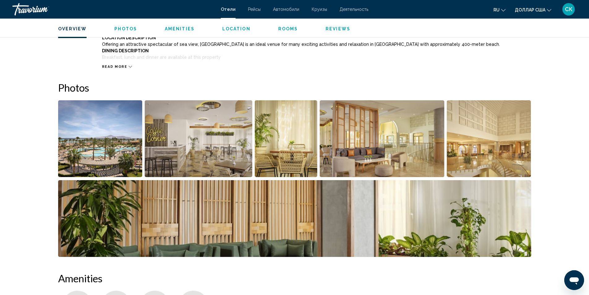
scroll to position [313, 0]
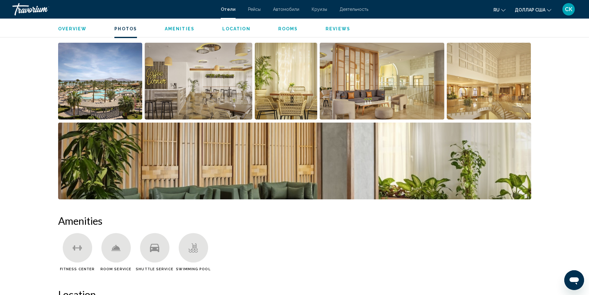
click at [113, 92] on img "Open full-screen image slider" at bounding box center [100, 81] width 84 height 77
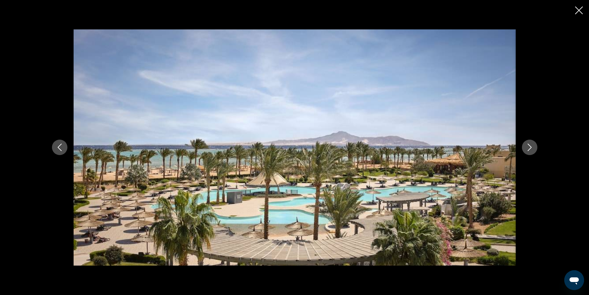
click at [532, 148] on icon "Next image" at bounding box center [529, 146] width 7 height 7
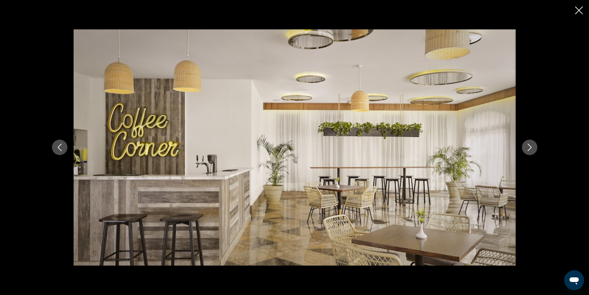
click at [532, 148] on icon "Next image" at bounding box center [529, 146] width 7 height 7
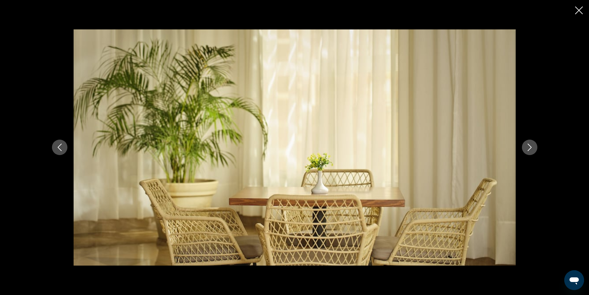
click at [532, 148] on icon "Next image" at bounding box center [529, 146] width 7 height 7
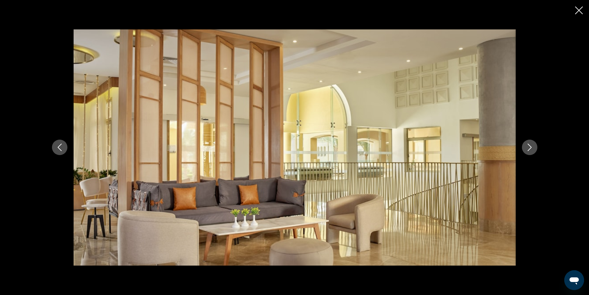
click at [532, 148] on icon "Next image" at bounding box center [529, 146] width 7 height 7
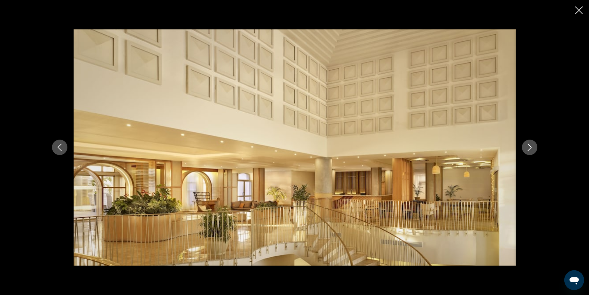
click at [531, 148] on icon "Next image" at bounding box center [529, 146] width 7 height 7
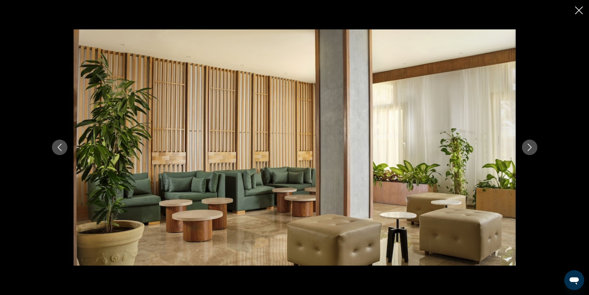
click at [531, 148] on icon "Next image" at bounding box center [529, 146] width 7 height 7
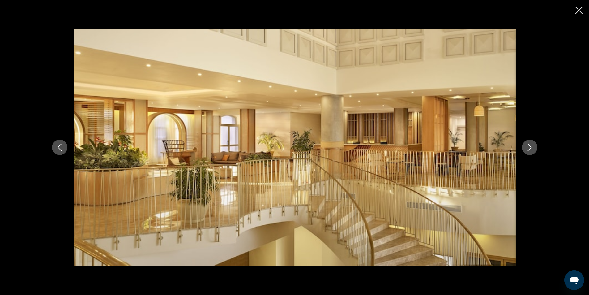
click at [531, 148] on icon "Next image" at bounding box center [529, 146] width 7 height 7
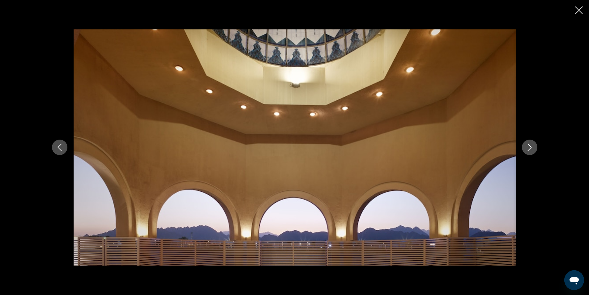
click at [531, 148] on icon "Next image" at bounding box center [529, 146] width 7 height 7
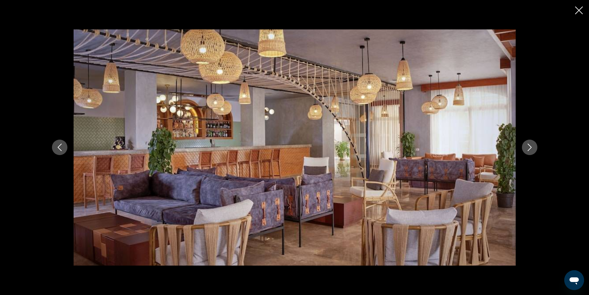
click at [531, 148] on icon "Next image" at bounding box center [529, 146] width 7 height 7
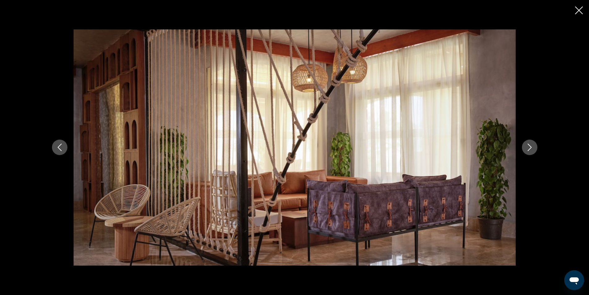
click at [531, 148] on icon "Next image" at bounding box center [529, 146] width 7 height 7
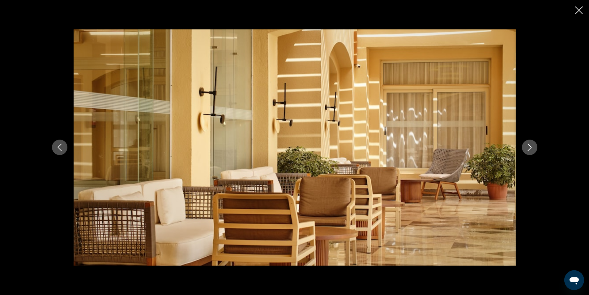
click at [531, 148] on icon "Next image" at bounding box center [529, 146] width 7 height 7
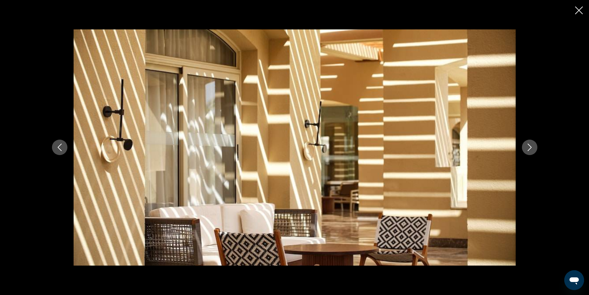
click at [531, 148] on icon "Next image" at bounding box center [529, 146] width 7 height 7
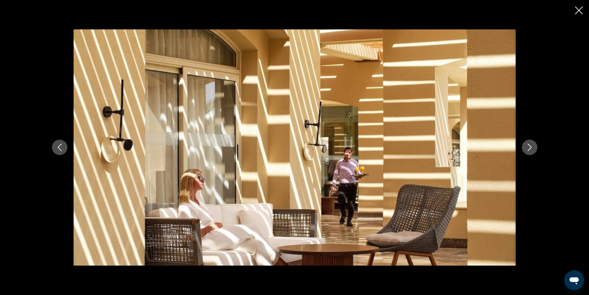
click at [531, 148] on icon "Next image" at bounding box center [529, 146] width 7 height 7
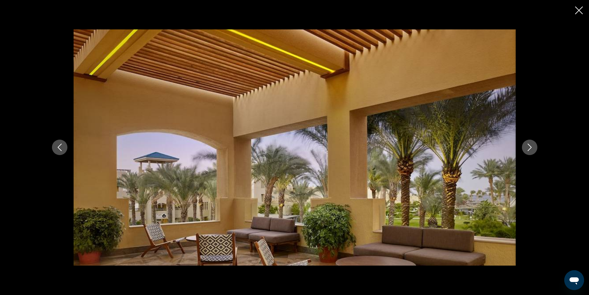
click at [531, 148] on icon "Next image" at bounding box center [529, 146] width 7 height 7
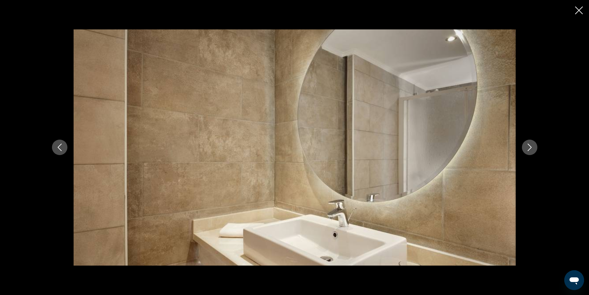
click at [531, 148] on icon "Next image" at bounding box center [529, 146] width 7 height 7
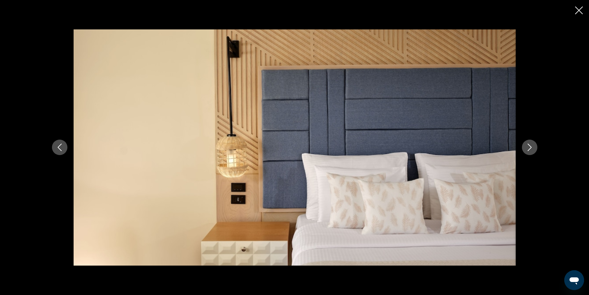
click at [531, 148] on icon "Next image" at bounding box center [529, 146] width 7 height 7
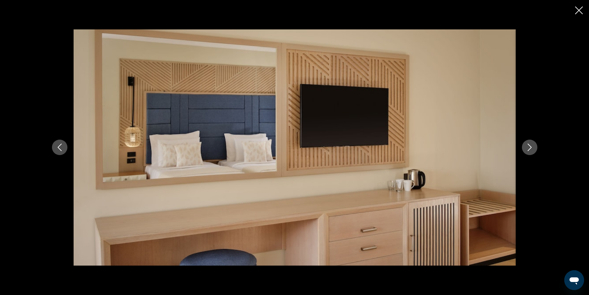
click at [531, 148] on icon "Next image" at bounding box center [529, 146] width 7 height 7
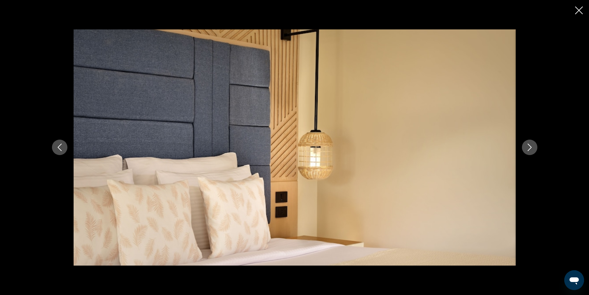
click at [531, 148] on icon "Next image" at bounding box center [529, 146] width 7 height 7
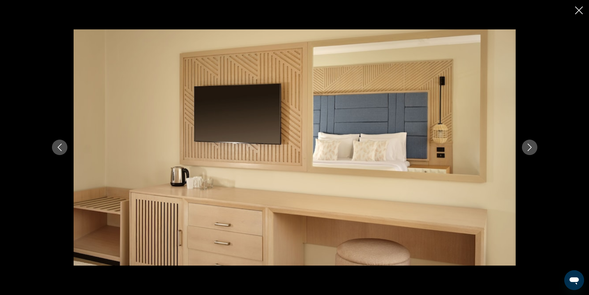
click at [531, 148] on icon "Next image" at bounding box center [529, 146] width 7 height 7
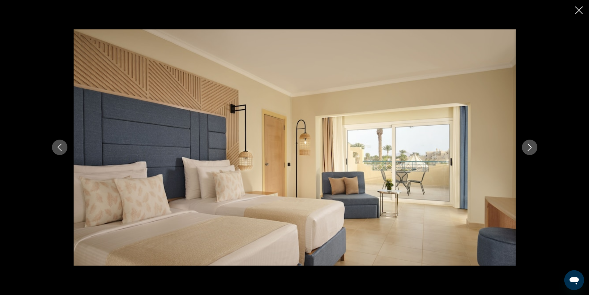
click at [531, 148] on icon "Next image" at bounding box center [529, 146] width 7 height 7
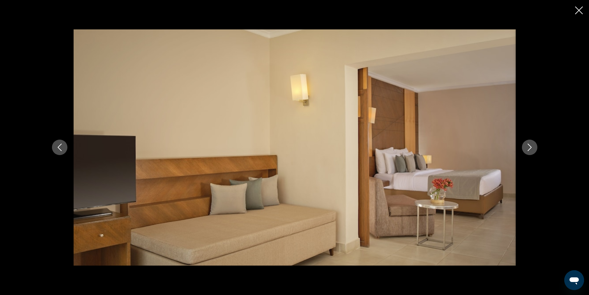
click at [531, 148] on icon "Next image" at bounding box center [529, 146] width 7 height 7
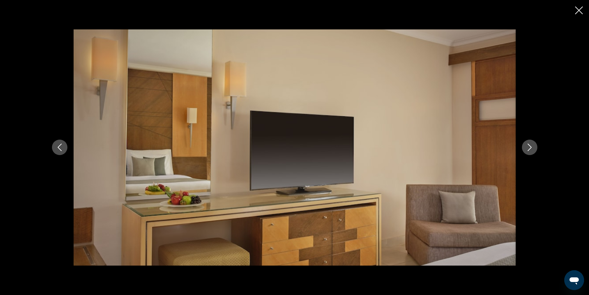
click at [531, 148] on icon "Next image" at bounding box center [529, 146] width 7 height 7
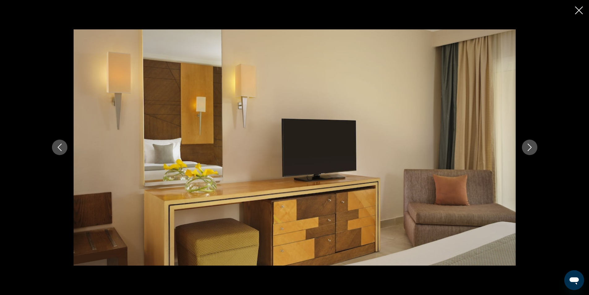
click at [531, 148] on icon "Next image" at bounding box center [529, 146] width 7 height 7
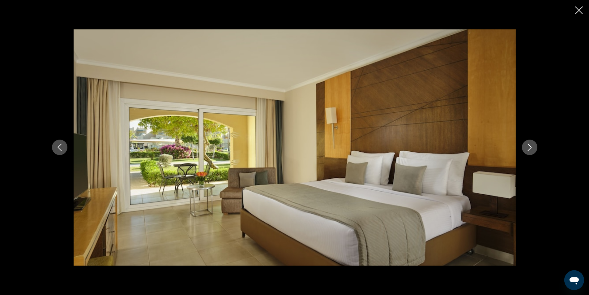
click at [531, 148] on icon "Next image" at bounding box center [529, 146] width 7 height 7
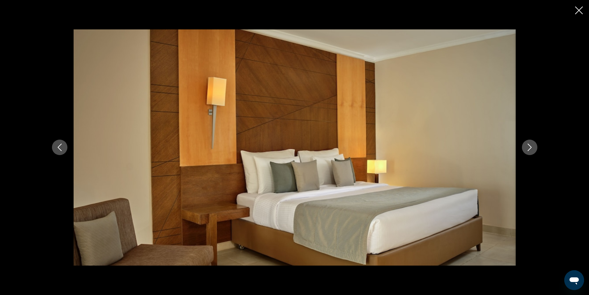
click at [531, 148] on icon "Next image" at bounding box center [529, 146] width 7 height 7
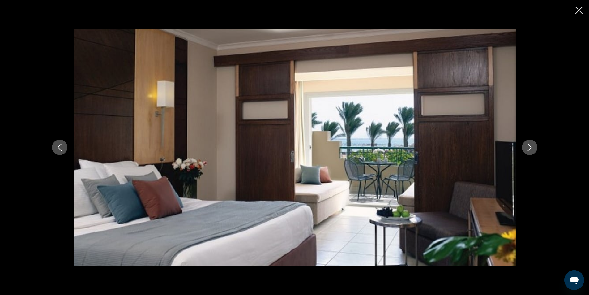
click at [531, 148] on icon "Next image" at bounding box center [529, 146] width 7 height 7
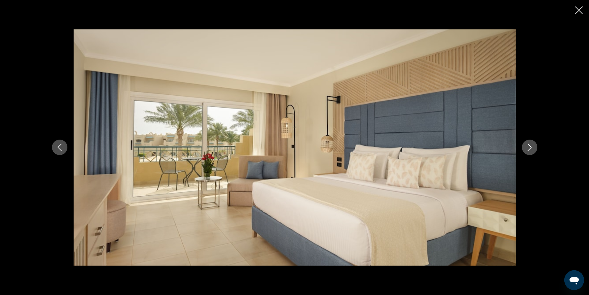
click at [531, 148] on icon "Next image" at bounding box center [529, 146] width 7 height 7
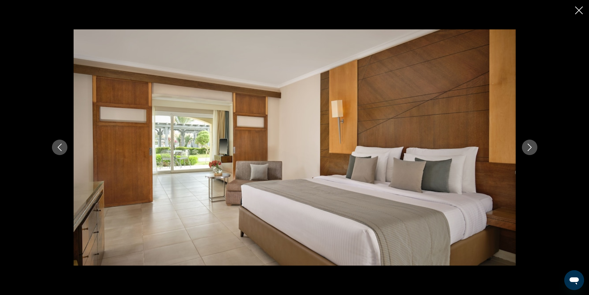
click at [531, 148] on icon "Next image" at bounding box center [529, 146] width 7 height 7
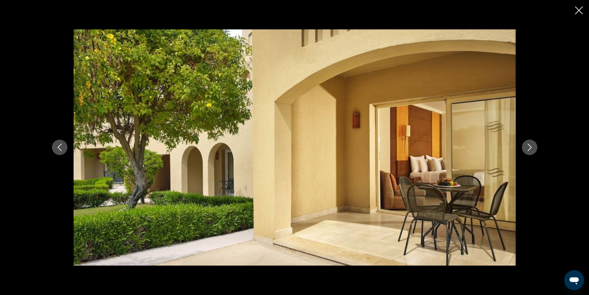
click at [531, 148] on icon "Next image" at bounding box center [529, 146] width 7 height 7
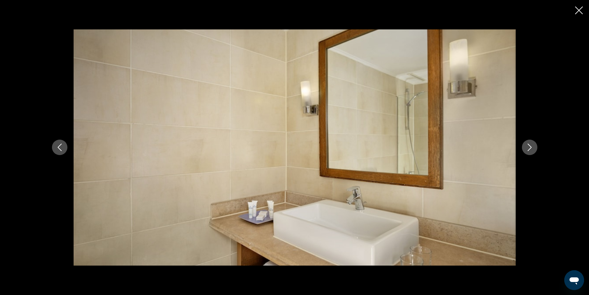
click at [531, 148] on icon "Next image" at bounding box center [529, 146] width 7 height 7
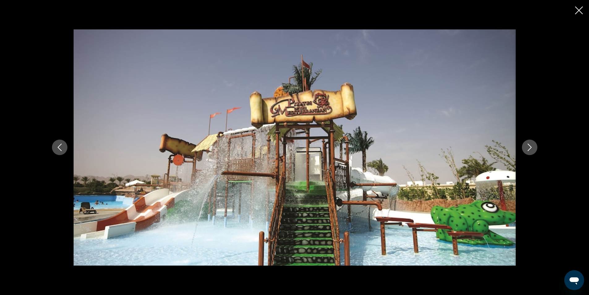
click at [531, 147] on icon "Next image" at bounding box center [529, 147] width 4 height 7
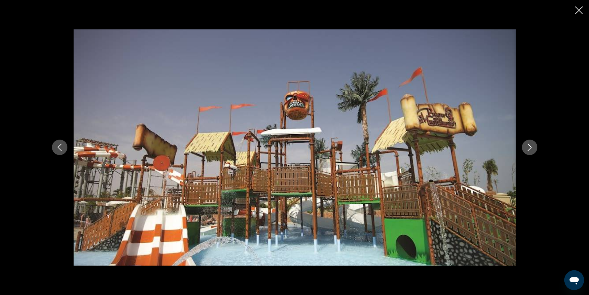
click at [531, 147] on icon "Next image" at bounding box center [529, 147] width 4 height 7
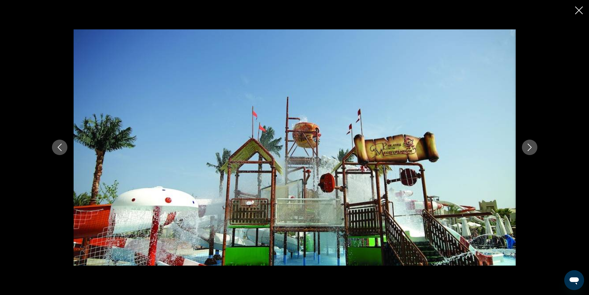
click at [531, 147] on icon "Next image" at bounding box center [529, 147] width 4 height 7
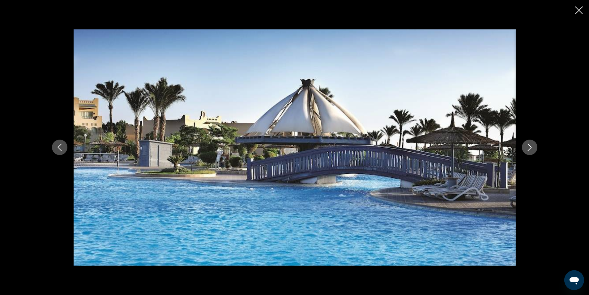
click at [531, 147] on icon "Next image" at bounding box center [529, 147] width 4 height 7
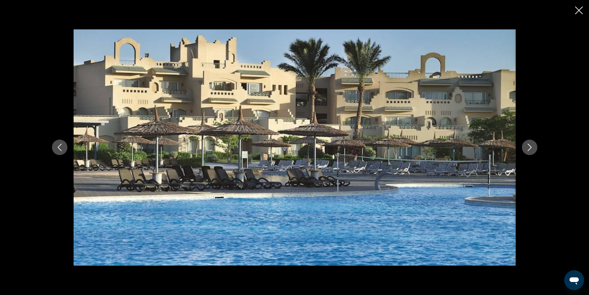
click at [531, 147] on icon "Next image" at bounding box center [529, 147] width 4 height 7
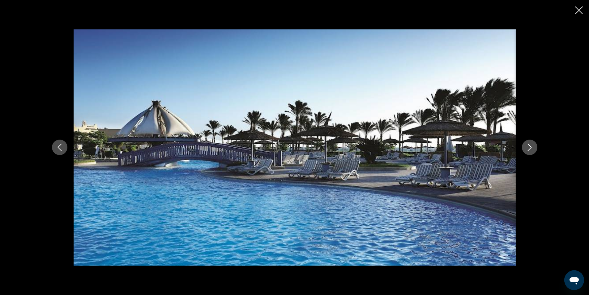
click at [531, 147] on icon "Next image" at bounding box center [529, 147] width 4 height 7
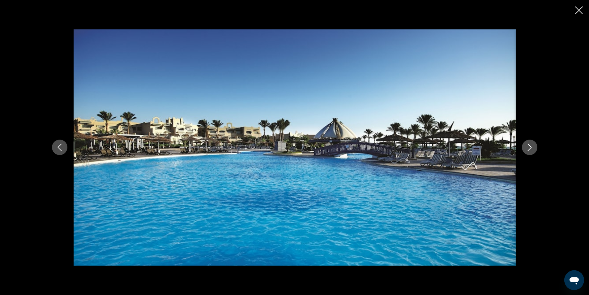
click at [531, 147] on icon "Next image" at bounding box center [529, 147] width 4 height 7
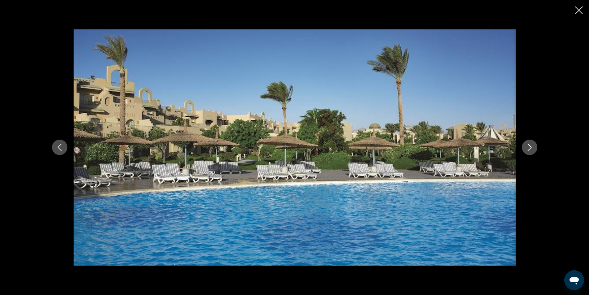
click at [531, 147] on icon "Next image" at bounding box center [529, 147] width 4 height 7
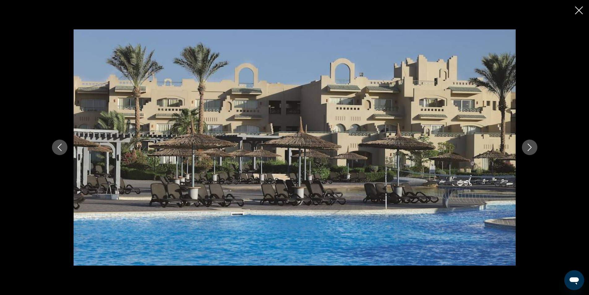
click at [531, 147] on icon "Next image" at bounding box center [529, 147] width 4 height 7
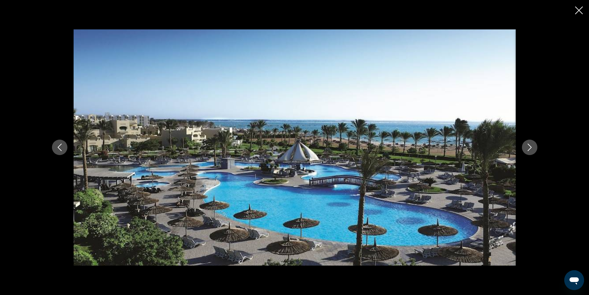
click at [531, 147] on icon "Next image" at bounding box center [529, 147] width 4 height 7
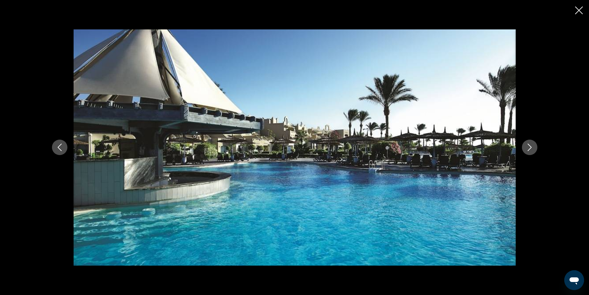
click at [531, 147] on icon "Next image" at bounding box center [529, 147] width 4 height 7
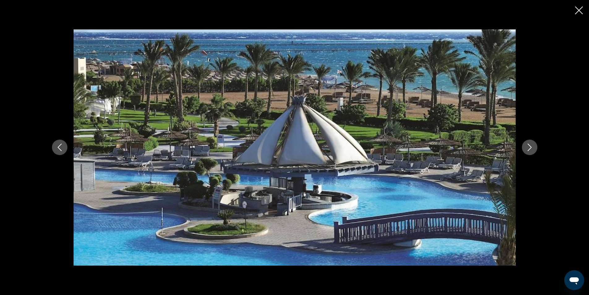
click at [531, 147] on icon "Next image" at bounding box center [529, 147] width 4 height 7
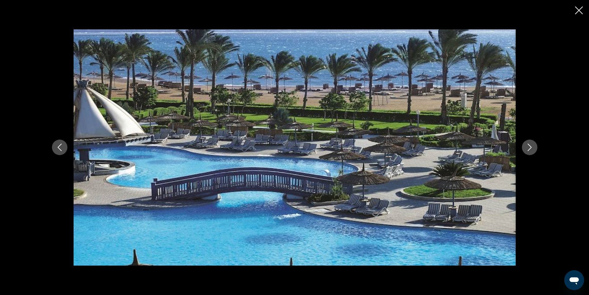
click at [531, 147] on icon "Next image" at bounding box center [529, 147] width 4 height 7
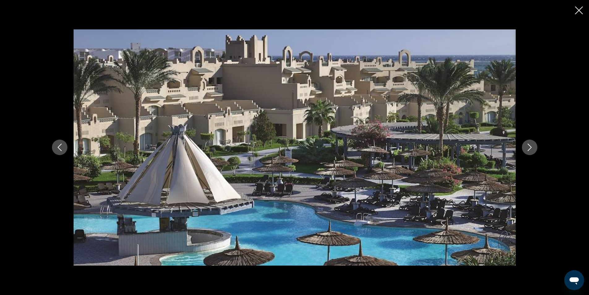
click at [530, 146] on icon "Next image" at bounding box center [529, 147] width 4 height 7
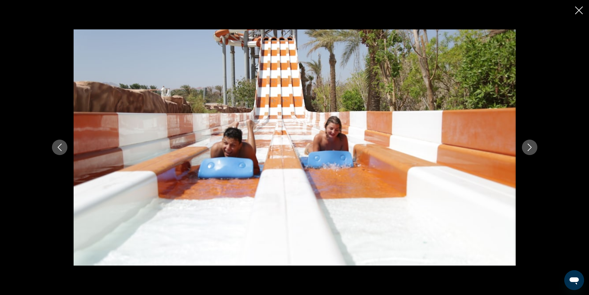
click at [530, 146] on icon "Next image" at bounding box center [529, 147] width 4 height 7
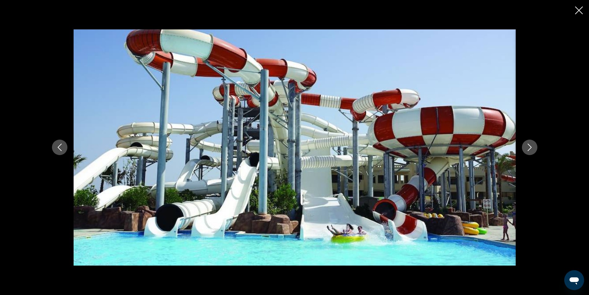
click at [530, 146] on icon "Next image" at bounding box center [529, 147] width 4 height 7
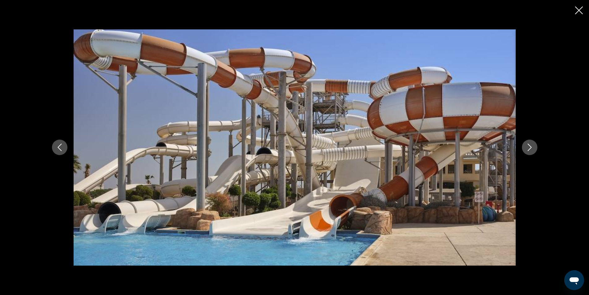
click at [529, 145] on icon "Next image" at bounding box center [529, 146] width 7 height 7
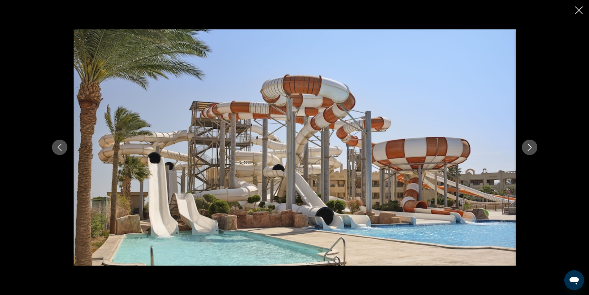
click at [530, 144] on icon "Next image" at bounding box center [529, 146] width 7 height 7
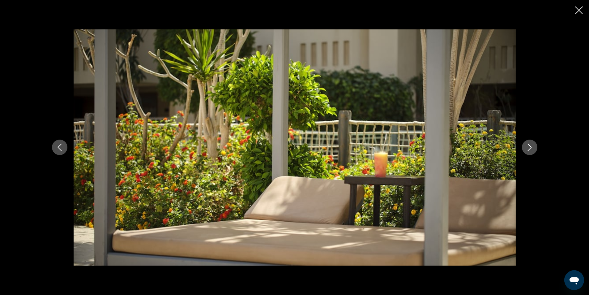
click at [531, 143] on icon "Next image" at bounding box center [529, 146] width 7 height 7
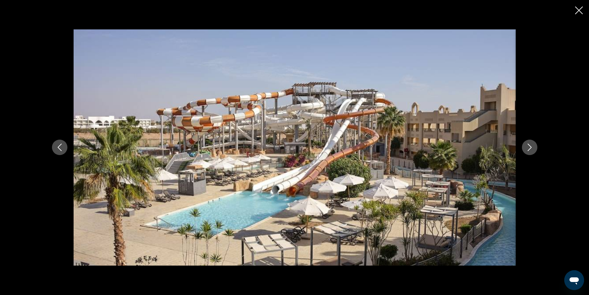
click at [531, 143] on icon "Next image" at bounding box center [529, 146] width 7 height 7
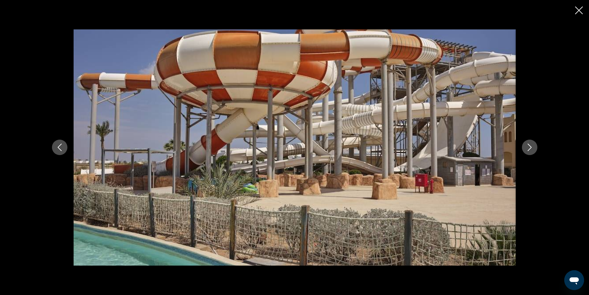
click at [531, 143] on icon "Next image" at bounding box center [529, 146] width 7 height 7
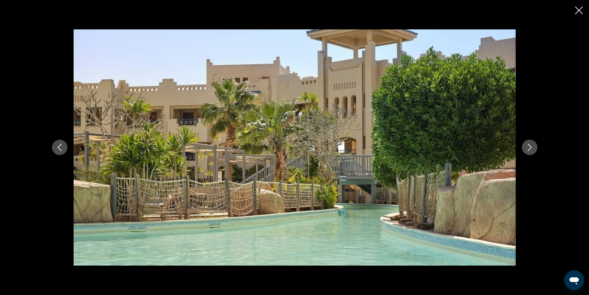
click at [527, 148] on icon "Next image" at bounding box center [529, 146] width 7 height 7
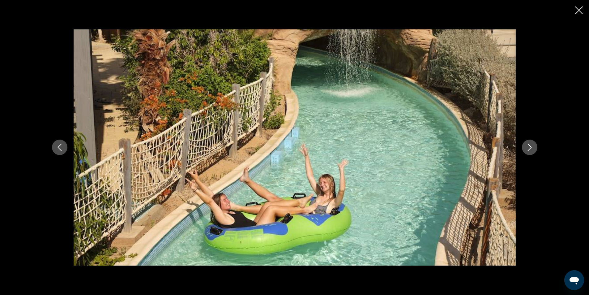
click at [527, 147] on icon "Next image" at bounding box center [529, 146] width 7 height 7
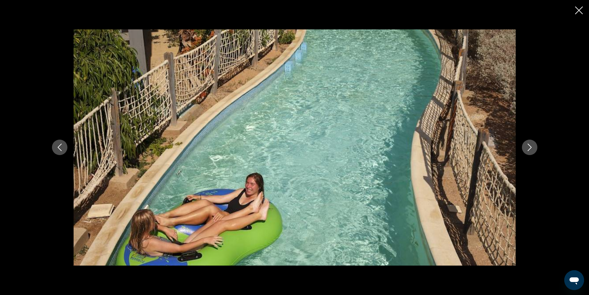
click at [527, 147] on icon "Next image" at bounding box center [529, 146] width 7 height 7
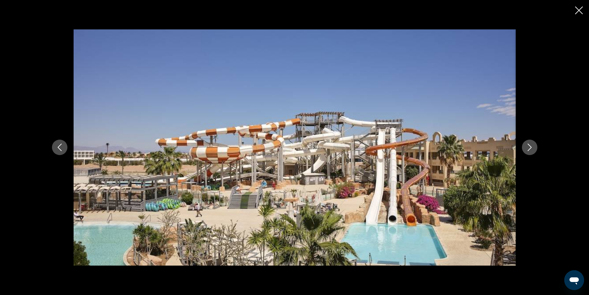
click at [528, 147] on icon "Next image" at bounding box center [529, 146] width 7 height 7
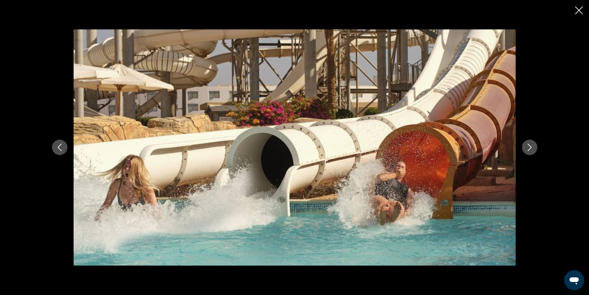
click at [528, 147] on icon "Next image" at bounding box center [529, 146] width 7 height 7
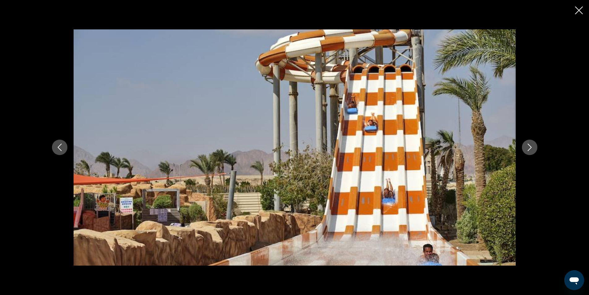
click at [528, 147] on icon "Next image" at bounding box center [529, 146] width 7 height 7
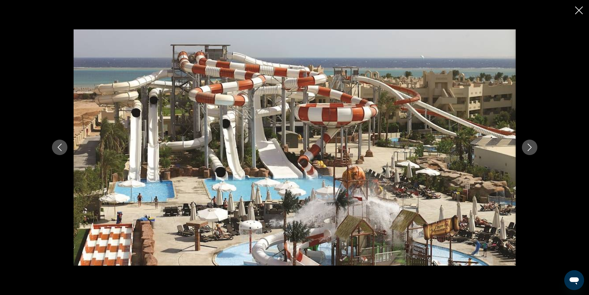
click at [528, 147] on icon "Next image" at bounding box center [529, 146] width 7 height 7
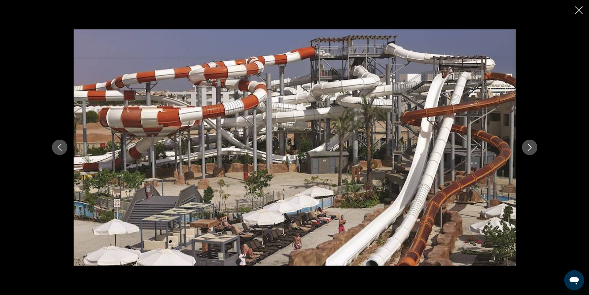
click at [528, 147] on icon "Next image" at bounding box center [529, 146] width 7 height 7
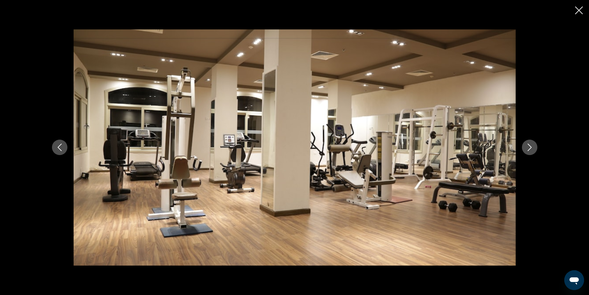
click at [528, 147] on icon "Next image" at bounding box center [529, 146] width 7 height 7
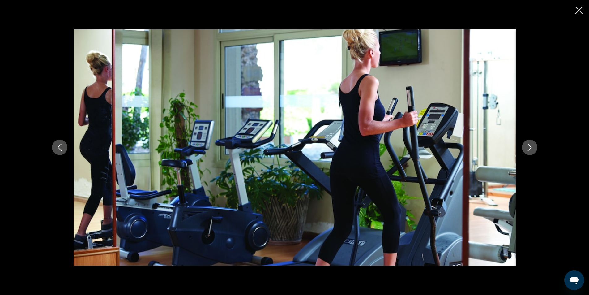
click at [528, 147] on icon "Next image" at bounding box center [529, 146] width 7 height 7
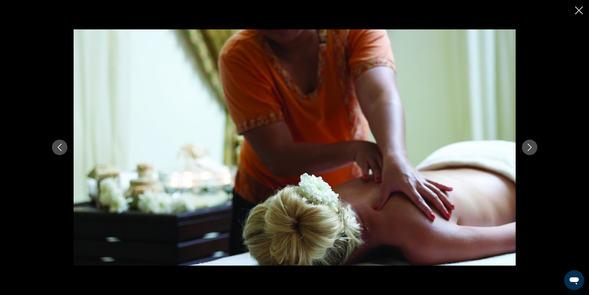
click at [528, 147] on icon "Next image" at bounding box center [529, 146] width 7 height 7
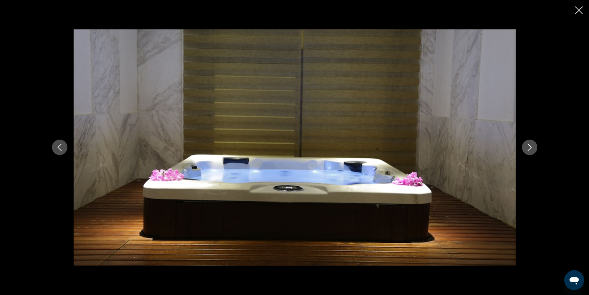
click at [528, 147] on icon "Next image" at bounding box center [529, 146] width 7 height 7
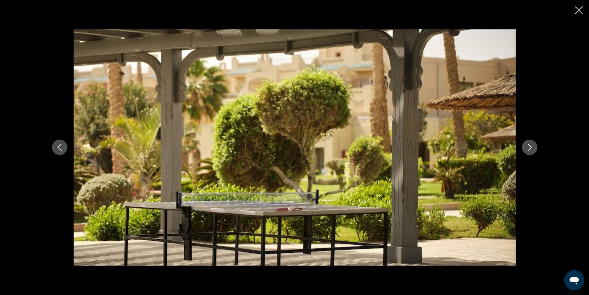
click at [528, 147] on icon "Next image" at bounding box center [529, 146] width 7 height 7
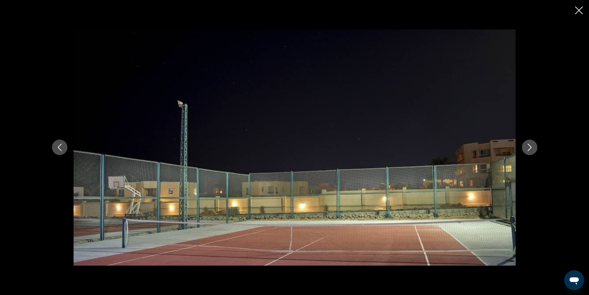
click at [528, 147] on icon "Next image" at bounding box center [529, 146] width 7 height 7
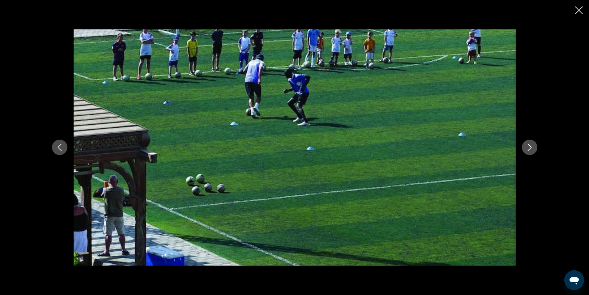
click at [528, 147] on icon "Next image" at bounding box center [529, 146] width 7 height 7
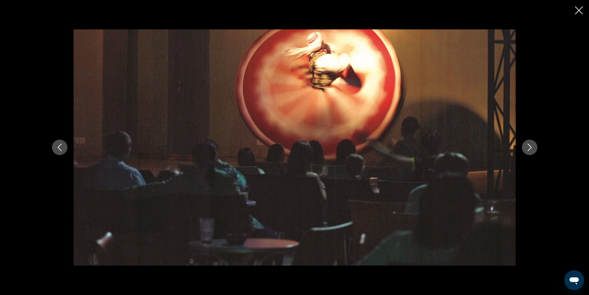
click at [528, 147] on icon "Next image" at bounding box center [529, 146] width 7 height 7
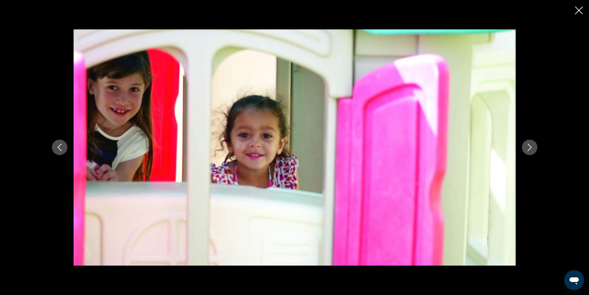
click at [528, 147] on icon "Next image" at bounding box center [529, 146] width 7 height 7
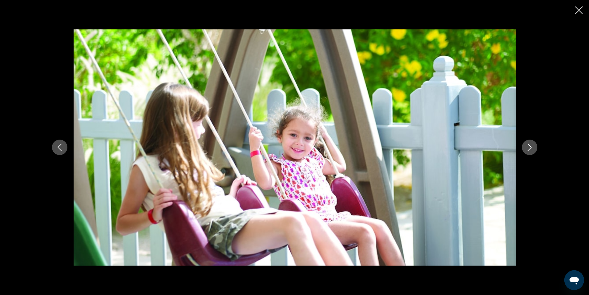
click at [528, 147] on icon "Next image" at bounding box center [529, 146] width 7 height 7
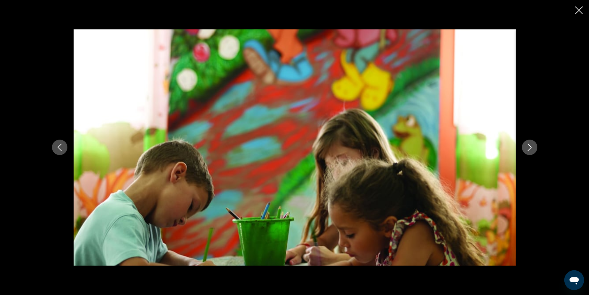
click at [528, 147] on icon "Next image" at bounding box center [529, 146] width 7 height 7
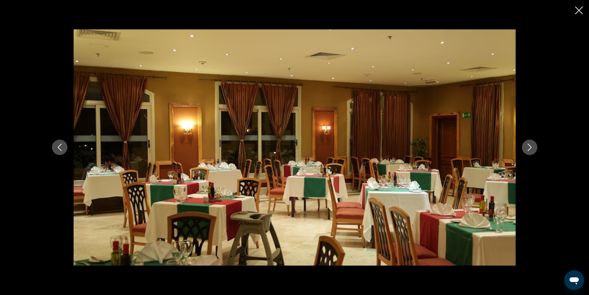
click at [528, 147] on icon "Next image" at bounding box center [529, 146] width 7 height 7
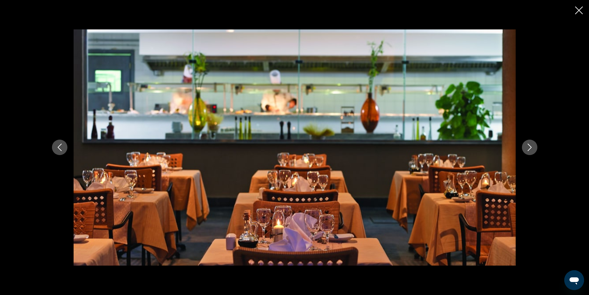
click at [528, 147] on icon "Next image" at bounding box center [529, 146] width 7 height 7
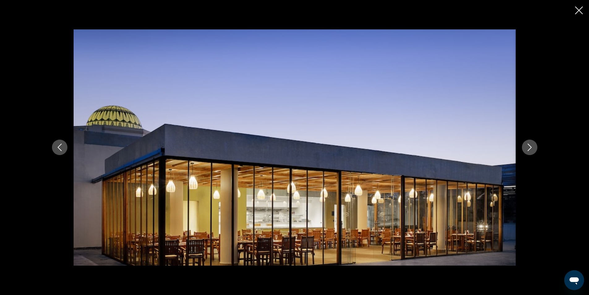
click at [528, 147] on icon "Next image" at bounding box center [529, 146] width 7 height 7
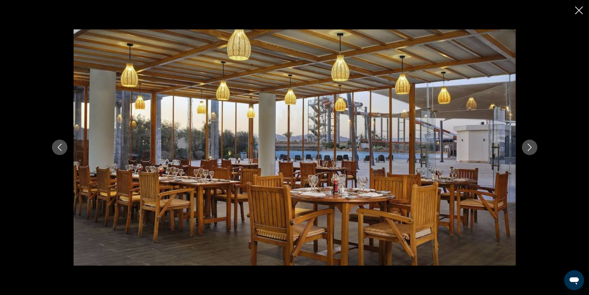
click at [528, 147] on icon "Next image" at bounding box center [529, 146] width 7 height 7
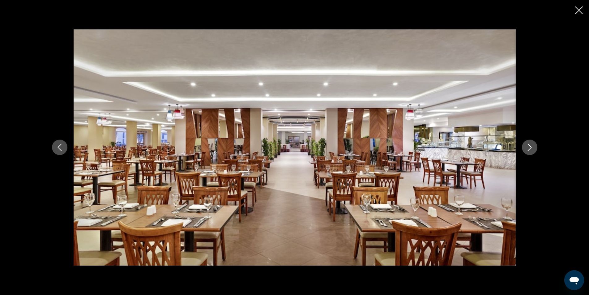
click at [528, 147] on icon "Next image" at bounding box center [529, 146] width 7 height 7
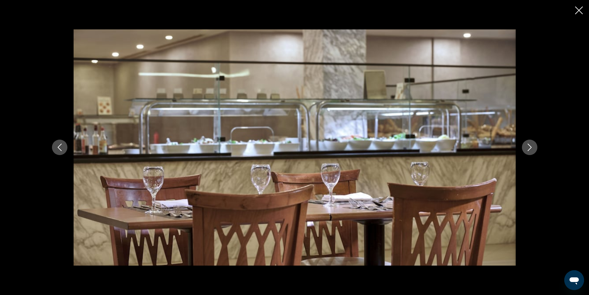
click at [528, 147] on icon "Next image" at bounding box center [529, 146] width 7 height 7
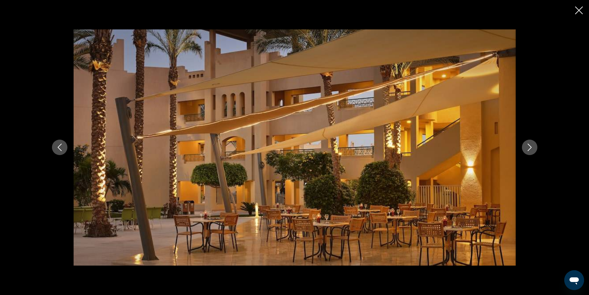
click at [528, 147] on icon "Next image" at bounding box center [529, 146] width 7 height 7
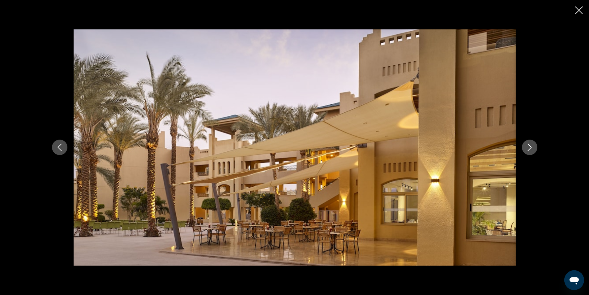
click at [528, 147] on icon "Next image" at bounding box center [529, 146] width 7 height 7
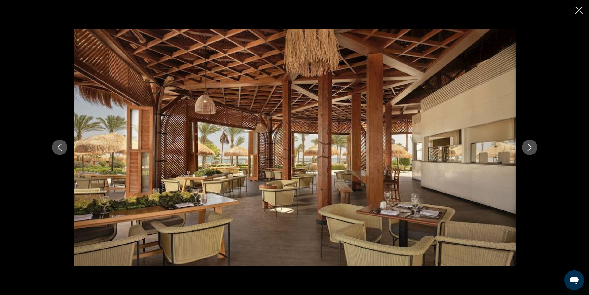
click at [528, 147] on icon "Next image" at bounding box center [529, 146] width 7 height 7
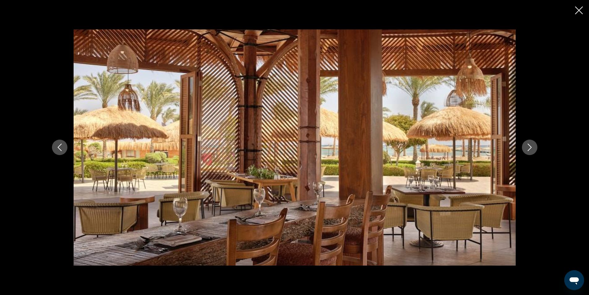
click at [528, 147] on icon "Next image" at bounding box center [529, 146] width 7 height 7
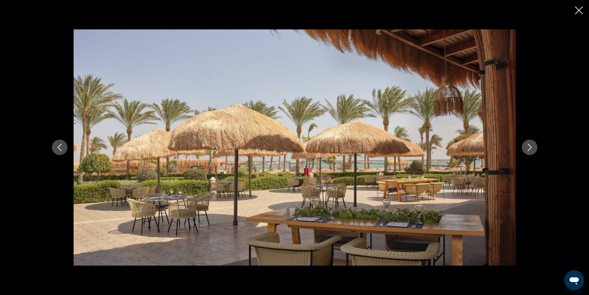
click at [528, 147] on icon "Next image" at bounding box center [529, 146] width 7 height 7
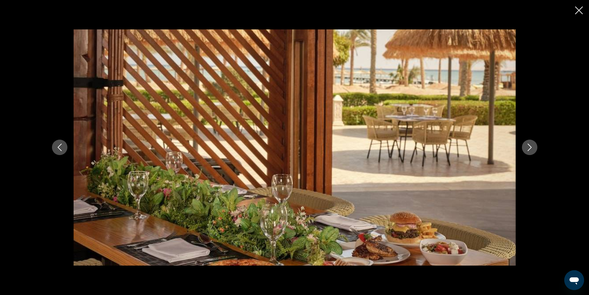
click at [528, 147] on icon "Next image" at bounding box center [529, 146] width 7 height 7
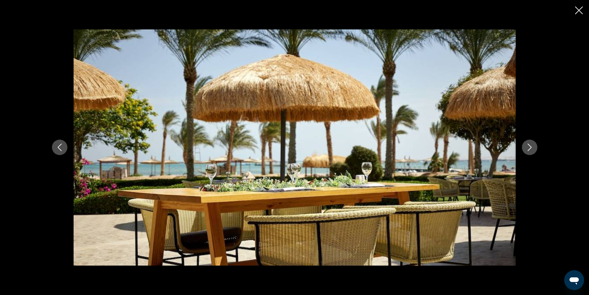
click at [528, 147] on icon "Next image" at bounding box center [529, 146] width 7 height 7
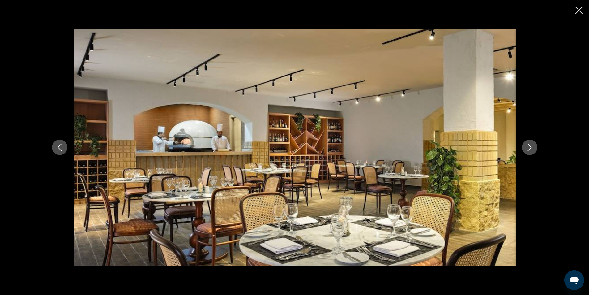
click at [528, 147] on icon "Next image" at bounding box center [529, 146] width 7 height 7
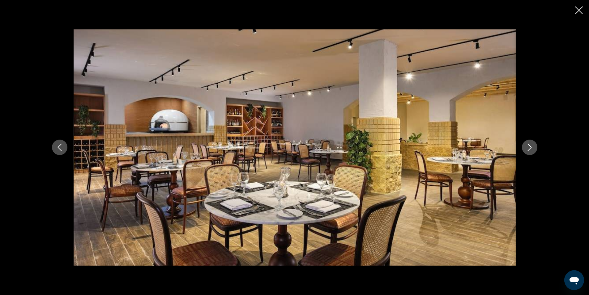
click at [528, 147] on icon "Next image" at bounding box center [529, 146] width 7 height 7
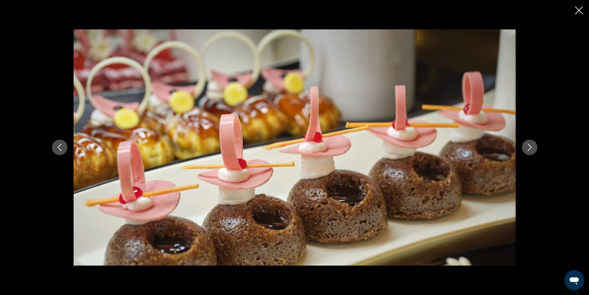
click at [526, 147] on icon "Next image" at bounding box center [529, 146] width 7 height 7
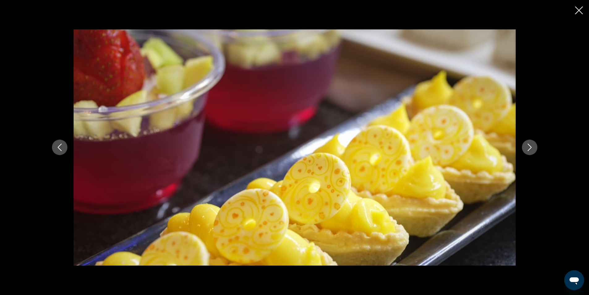
click at [526, 147] on icon "Next image" at bounding box center [529, 146] width 7 height 7
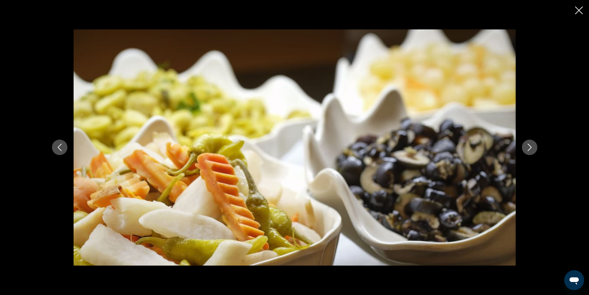
click at [526, 147] on icon "Next image" at bounding box center [529, 146] width 7 height 7
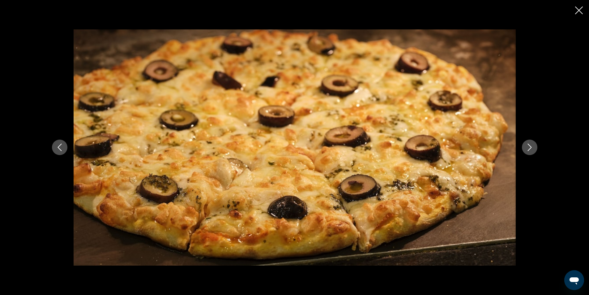
click at [526, 147] on icon "Next image" at bounding box center [529, 146] width 7 height 7
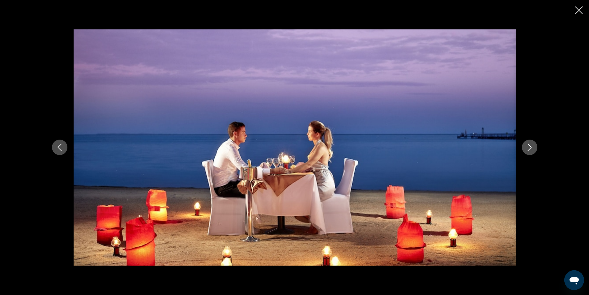
click at [526, 147] on icon "Next image" at bounding box center [529, 146] width 7 height 7
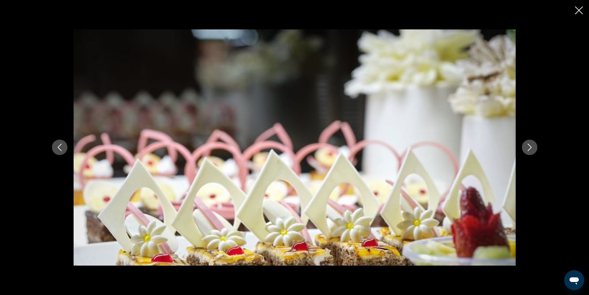
click at [526, 147] on icon "Next image" at bounding box center [529, 146] width 7 height 7
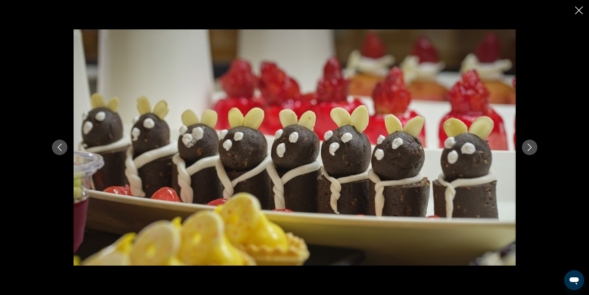
click at [526, 147] on icon "Next image" at bounding box center [529, 146] width 7 height 7
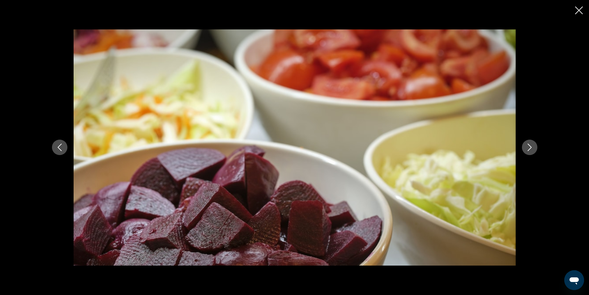
click at [580, 9] on icon "Close slideshow" at bounding box center [579, 10] width 8 height 8
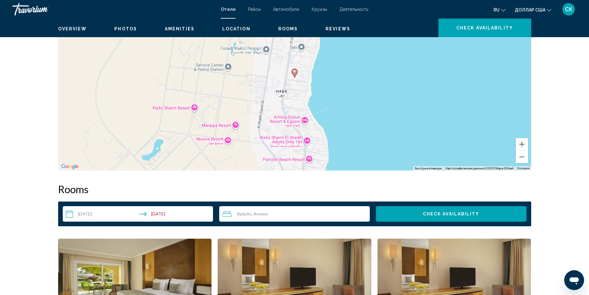
scroll to position [0, 0]
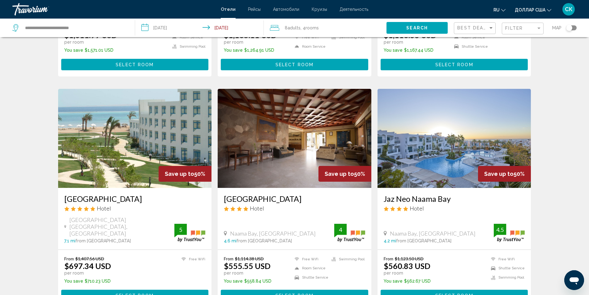
scroll to position [202, 0]
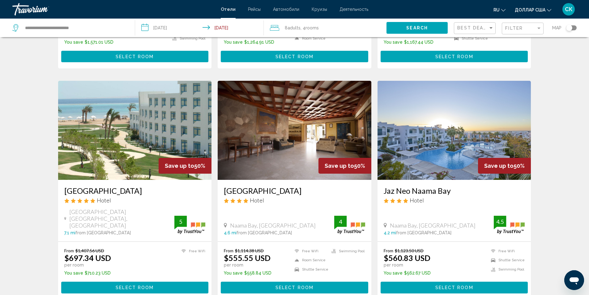
click at [123, 285] on span "Select Room" at bounding box center [135, 287] width 38 height 5
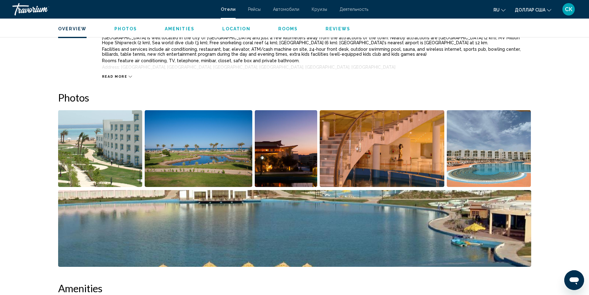
scroll to position [264, 0]
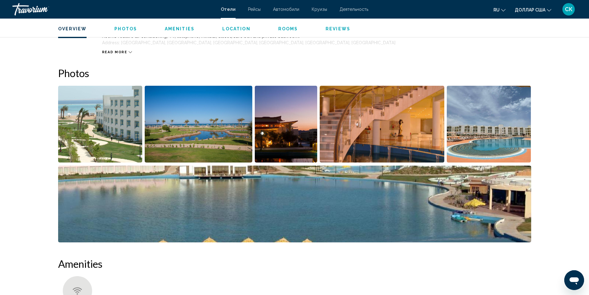
click at [100, 139] on img "Open full-screen image slider" at bounding box center [100, 124] width 84 height 77
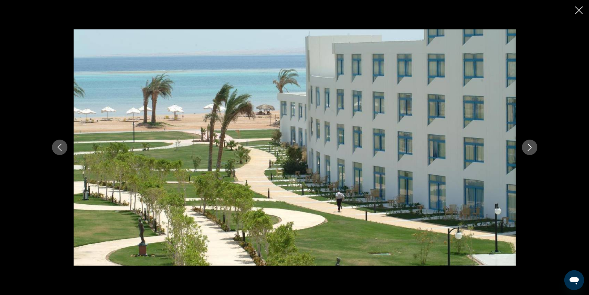
click at [528, 147] on icon "Next image" at bounding box center [529, 146] width 7 height 7
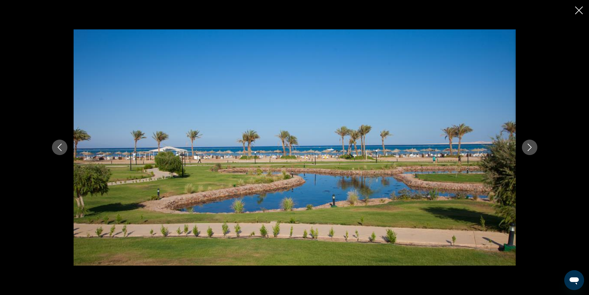
click at [528, 147] on icon "Next image" at bounding box center [529, 146] width 7 height 7
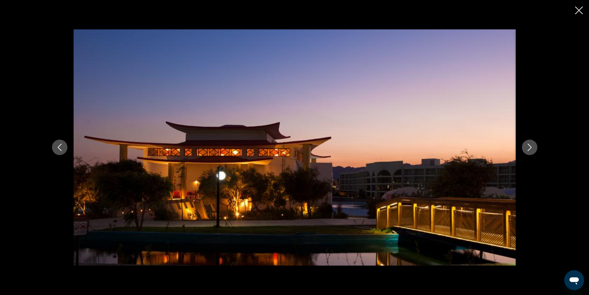
click at [528, 147] on icon "Next image" at bounding box center [529, 146] width 7 height 7
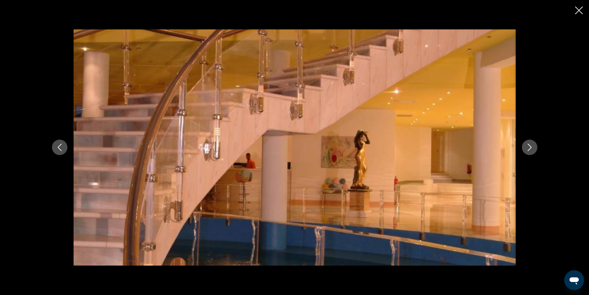
click at [528, 147] on icon "Next image" at bounding box center [529, 146] width 7 height 7
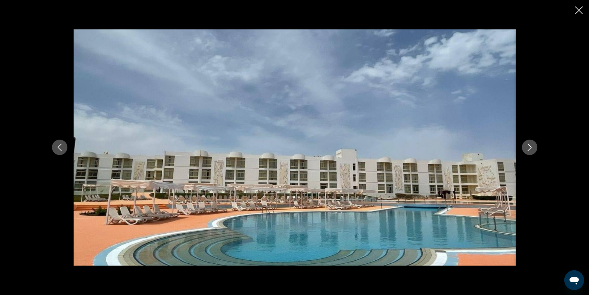
click at [527, 147] on icon "Next image" at bounding box center [529, 146] width 7 height 7
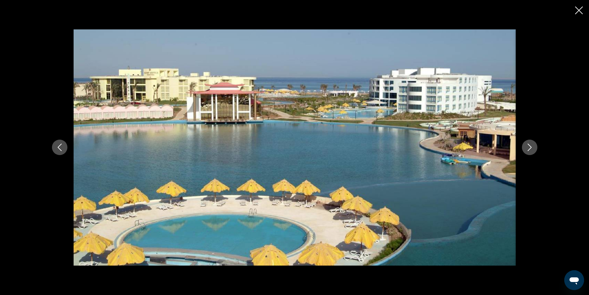
click at [527, 147] on icon "Next image" at bounding box center [529, 146] width 7 height 7
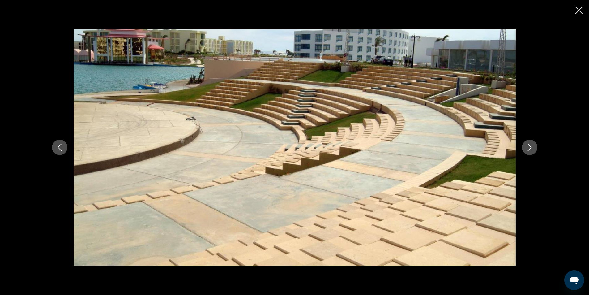
click at [525, 146] on button "Next image" at bounding box center [529, 146] width 15 height 15
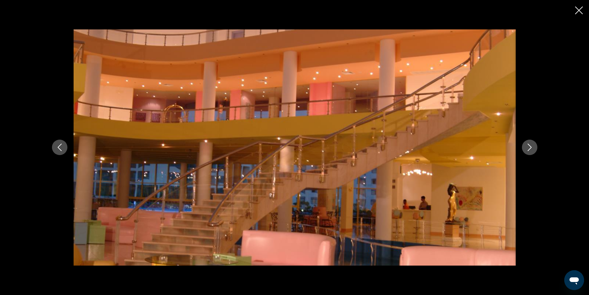
click at [525, 146] on button "Next image" at bounding box center [529, 146] width 15 height 15
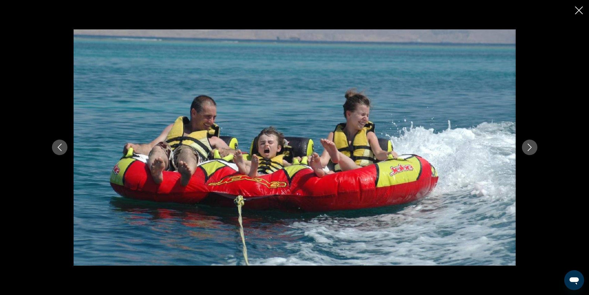
click at [525, 146] on button "Next image" at bounding box center [529, 146] width 15 height 15
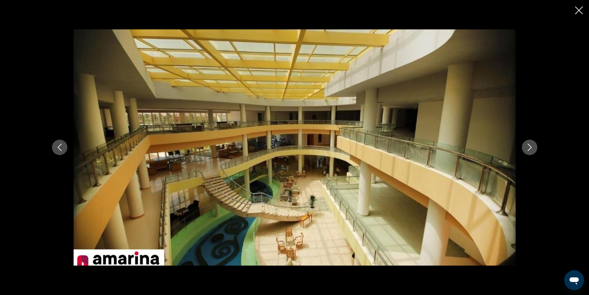
click at [525, 146] on button "Next image" at bounding box center [529, 146] width 15 height 15
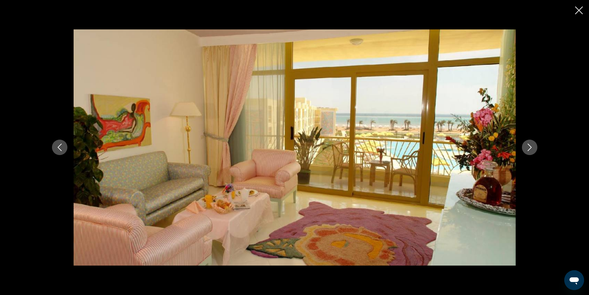
click at [524, 146] on button "Next image" at bounding box center [529, 146] width 15 height 15
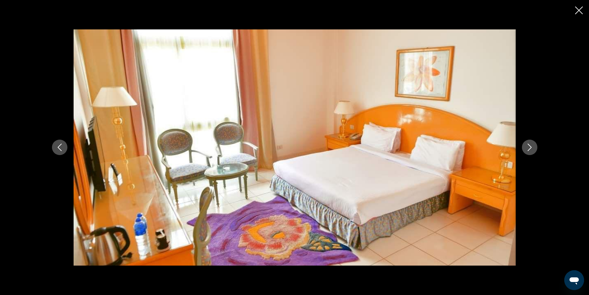
click at [524, 146] on button "Next image" at bounding box center [529, 146] width 15 height 15
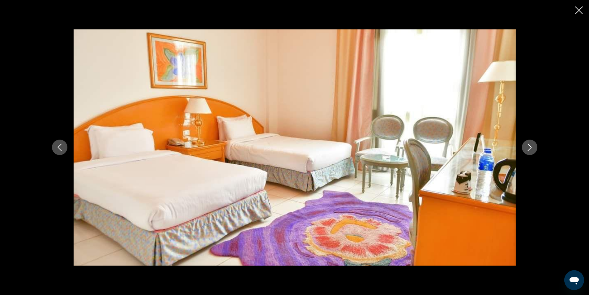
click at [524, 146] on button "Next image" at bounding box center [529, 146] width 15 height 15
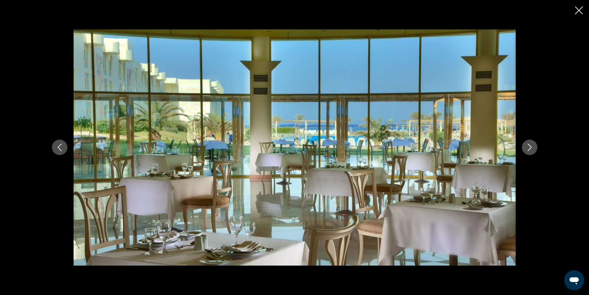
click at [524, 146] on button "Next image" at bounding box center [529, 146] width 15 height 15
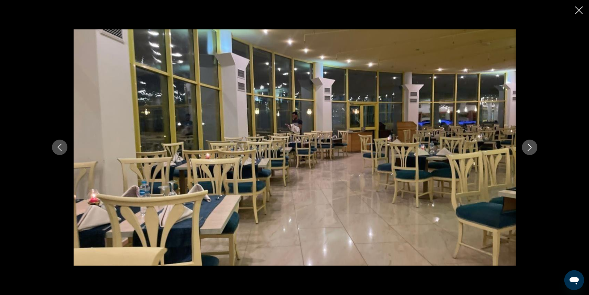
click at [524, 146] on button "Next image" at bounding box center [529, 146] width 15 height 15
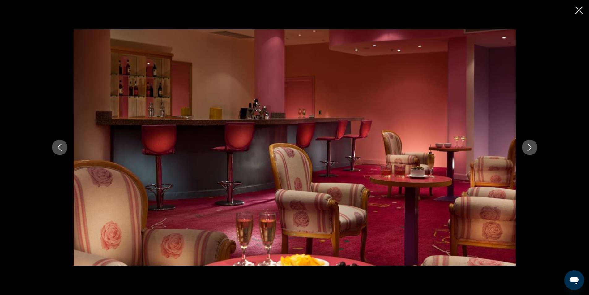
click at [524, 146] on button "Next image" at bounding box center [529, 146] width 15 height 15
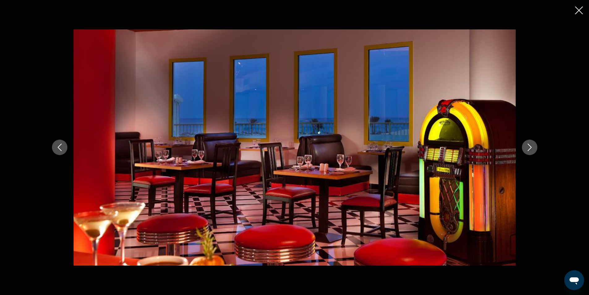
click at [524, 146] on button "Next image" at bounding box center [529, 146] width 15 height 15
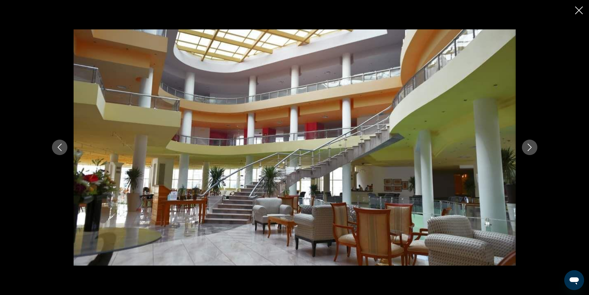
click at [524, 146] on button "Next image" at bounding box center [529, 146] width 15 height 15
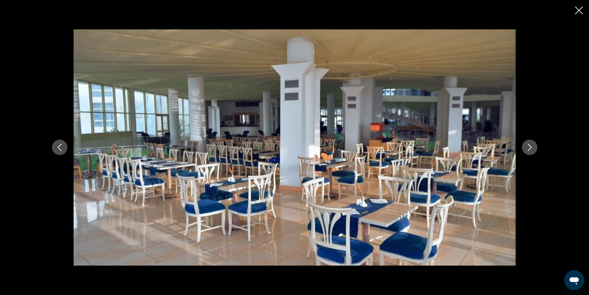
click at [524, 146] on button "Next image" at bounding box center [529, 146] width 15 height 15
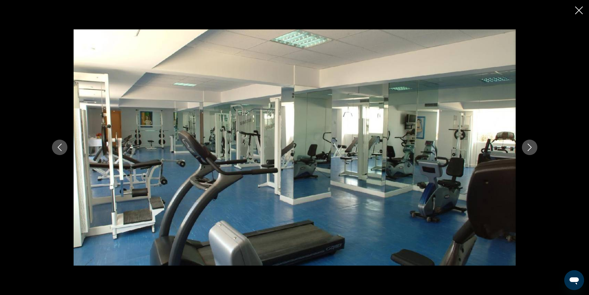
click at [524, 146] on button "Next image" at bounding box center [529, 146] width 15 height 15
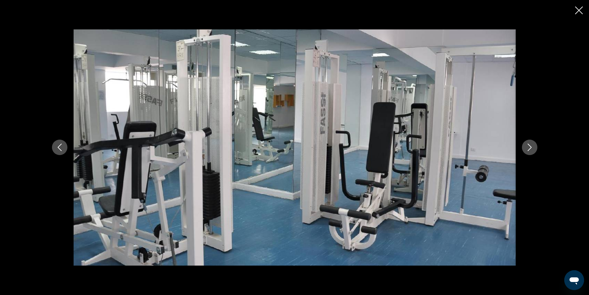
click at [524, 146] on button "Next image" at bounding box center [529, 146] width 15 height 15
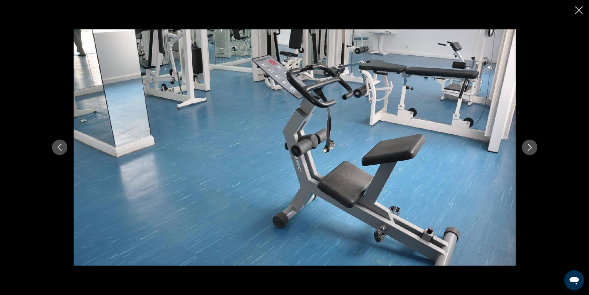
click at [523, 146] on button "Next image" at bounding box center [529, 146] width 15 height 15
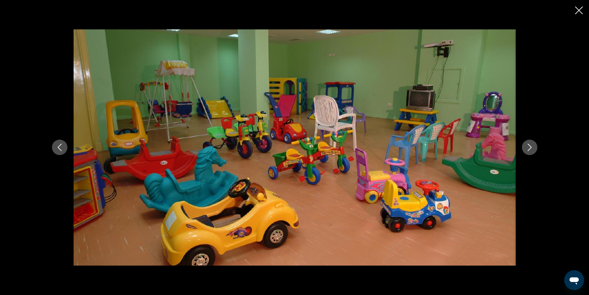
click at [523, 146] on button "Next image" at bounding box center [529, 146] width 15 height 15
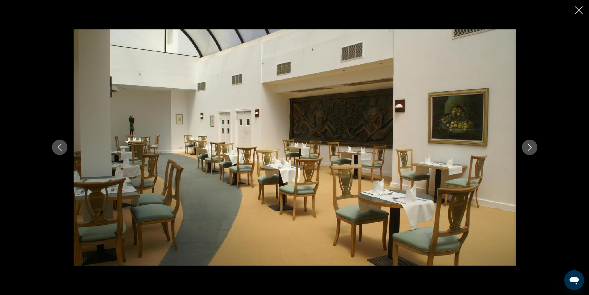
click at [523, 146] on button "Next image" at bounding box center [529, 146] width 15 height 15
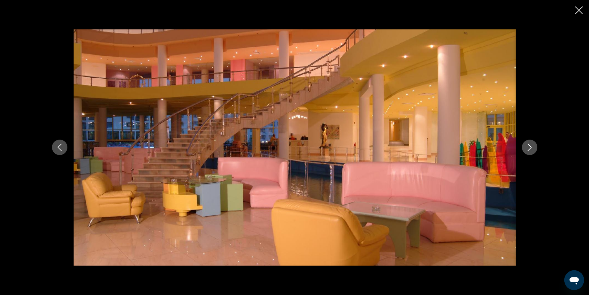
click at [523, 146] on button "Next image" at bounding box center [529, 146] width 15 height 15
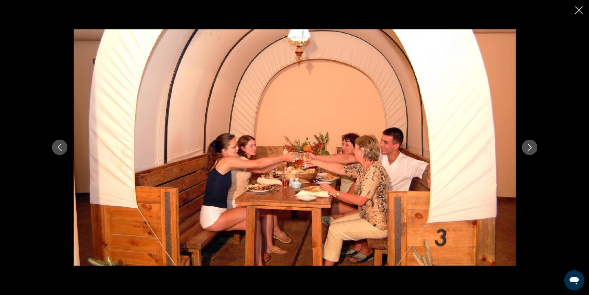
click at [523, 146] on button "Next image" at bounding box center [529, 146] width 15 height 15
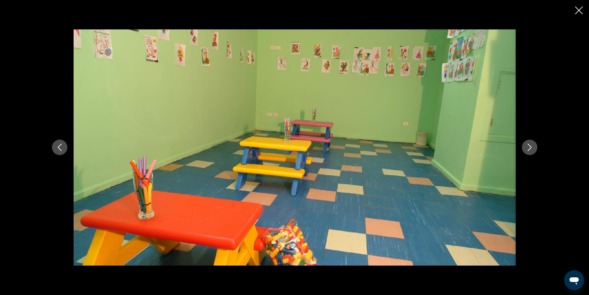
click at [523, 146] on button "Next image" at bounding box center [529, 146] width 15 height 15
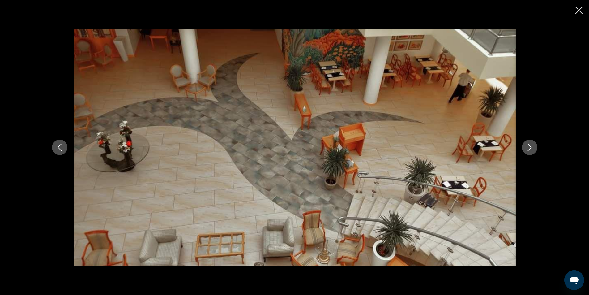
click at [523, 146] on button "Next image" at bounding box center [529, 146] width 15 height 15
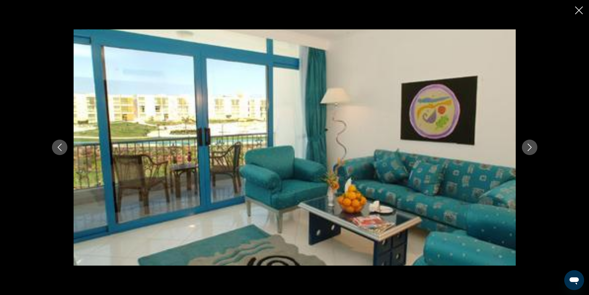
click at [523, 146] on button "Next image" at bounding box center [529, 146] width 15 height 15
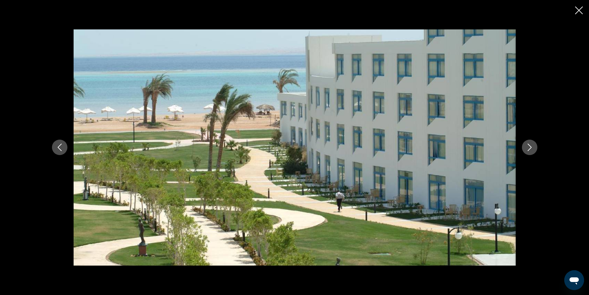
click at [576, 10] on icon "Close slideshow" at bounding box center [579, 10] width 8 height 8
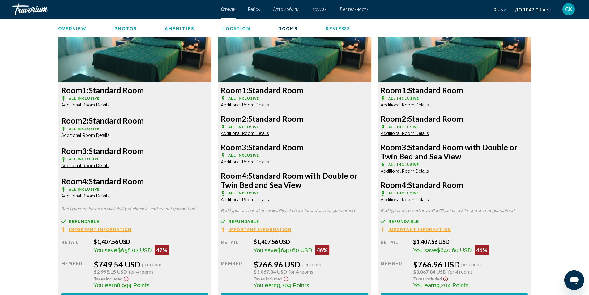
scroll to position [878, 0]
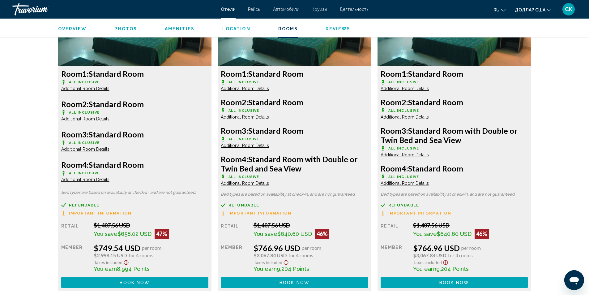
click at [185, 283] on button "Book now No longer available" at bounding box center [134, 281] width 147 height 11
